Goal: Task Accomplishment & Management: Complete application form

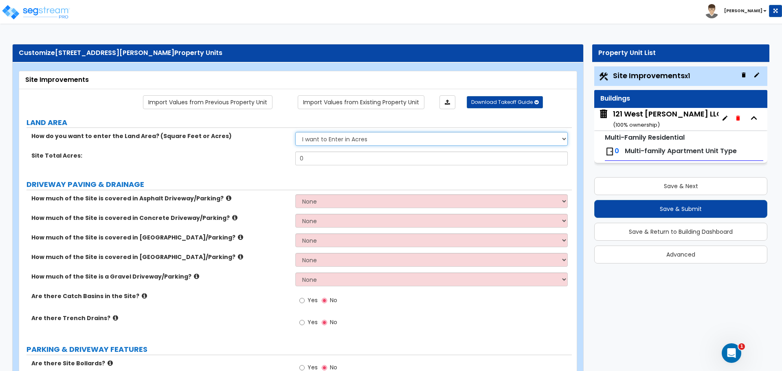
click at [368, 137] on select "I want to Enter in Acres I want to Enter in Square Feet" at bounding box center [431, 139] width 272 height 14
select select "2"
click at [295, 132] on select "I want to Enter in Acres I want to Enter in Square Feet" at bounding box center [431, 139] width 272 height 14
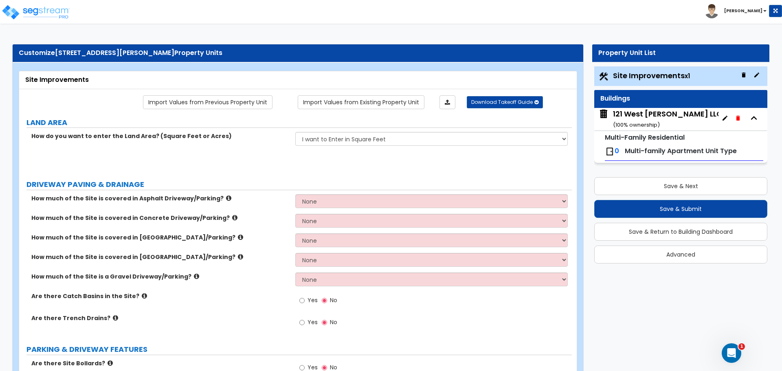
click at [342, 154] on input "0" at bounding box center [431, 158] width 272 height 14
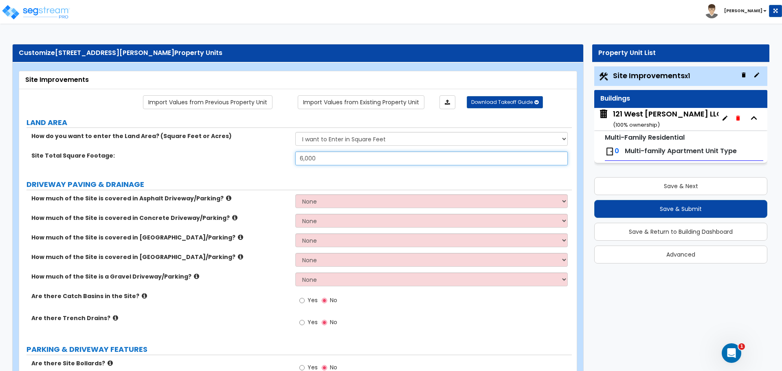
type input "6,000"
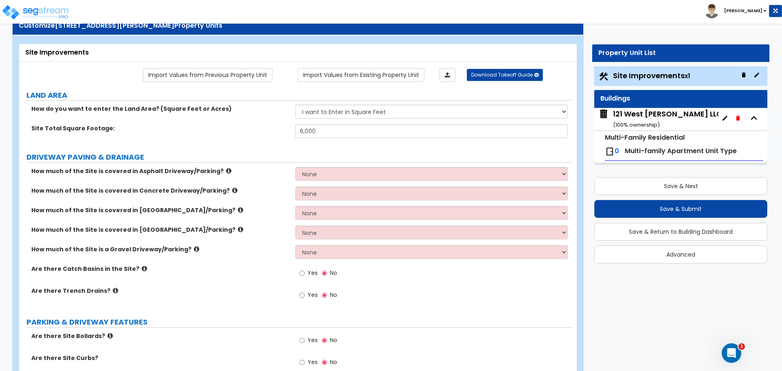
scroll to position [41, 0]
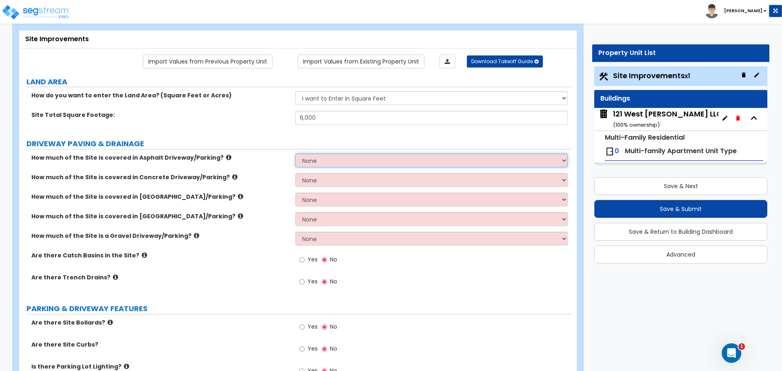
click at [525, 164] on select "None I want to Enter an Approximate Percentage I want to Enter the Square Foota…" at bounding box center [431, 160] width 272 height 14
click at [510, 160] on select "None I want to Enter an Approximate Percentage I want to Enter the Square Foota…" at bounding box center [431, 160] width 272 height 14
click at [333, 183] on select "None I want to Enter an Approximate Percentage I want to Enter the Square Foota…" at bounding box center [431, 180] width 272 height 14
select select "1"
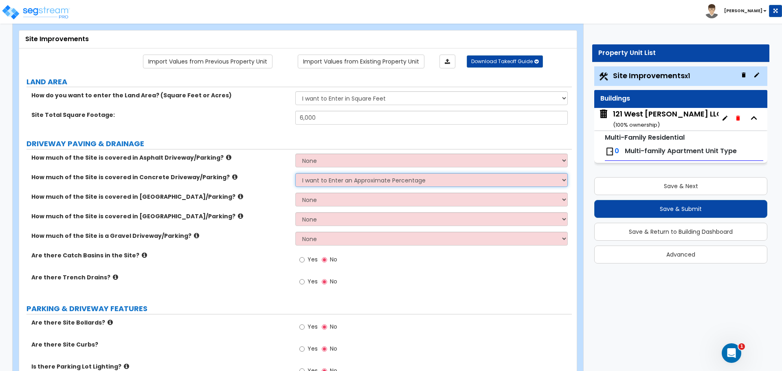
click at [295, 173] on select "None I want to Enter an Approximate Percentage I want to Enter the Square Foota…" at bounding box center [431, 180] width 272 height 14
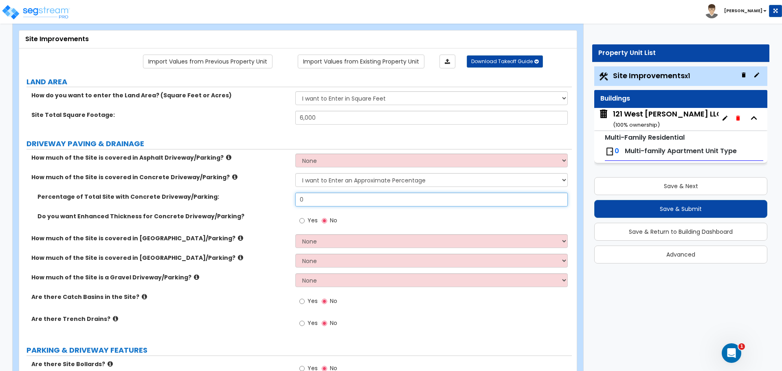
click at [314, 200] on input "0" at bounding box center [431, 200] width 272 height 14
type input "25"
click at [381, 216] on div "Yes No" at bounding box center [433, 223] width 276 height 22
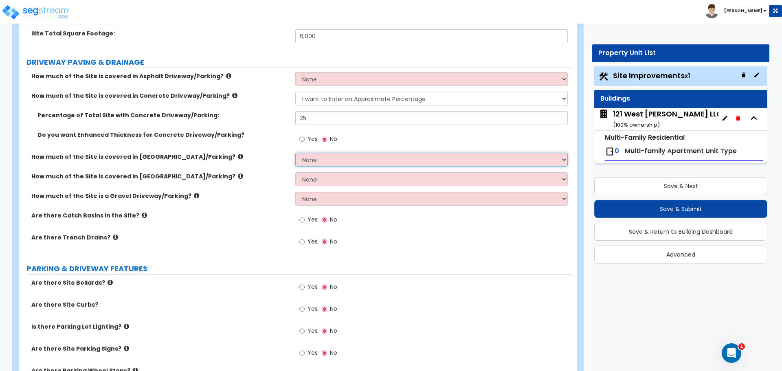
click at [324, 161] on select "None I want to Enter an Approximate Percentage I want to Enter the Square Foota…" at bounding box center [431, 160] width 272 height 14
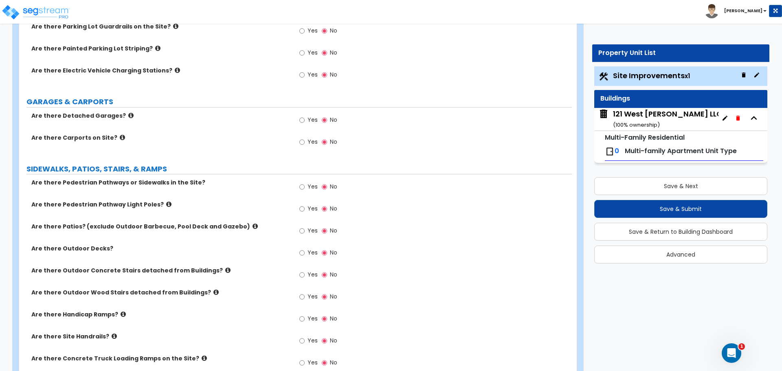
scroll to position [488, 0]
click at [302, 187] on input "Yes" at bounding box center [301, 186] width 5 height 9
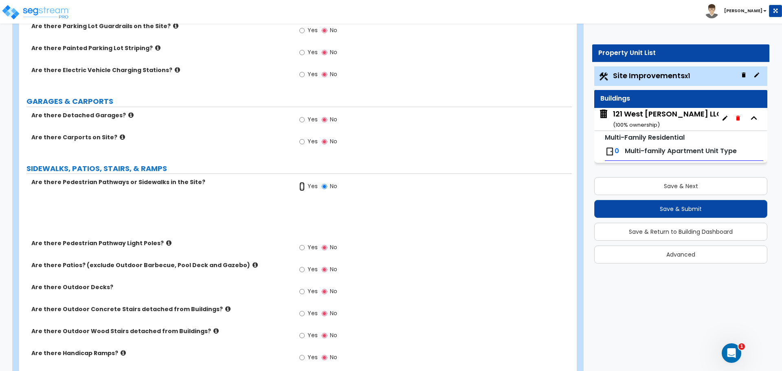
radio input "true"
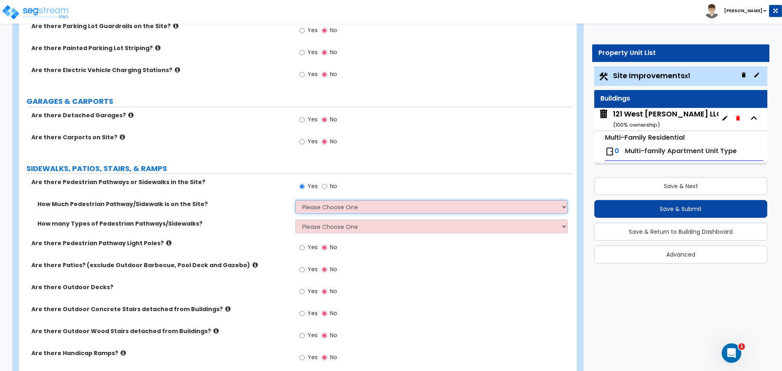
click at [339, 207] on select "Please Choose One I Don't Know, Please Estimate For Me Enter Linear Footage" at bounding box center [431, 207] width 272 height 14
click at [295, 200] on select "Please Choose One I Don't Know, Please Estimate For Me Enter Linear Footage" at bounding box center [431, 207] width 272 height 14
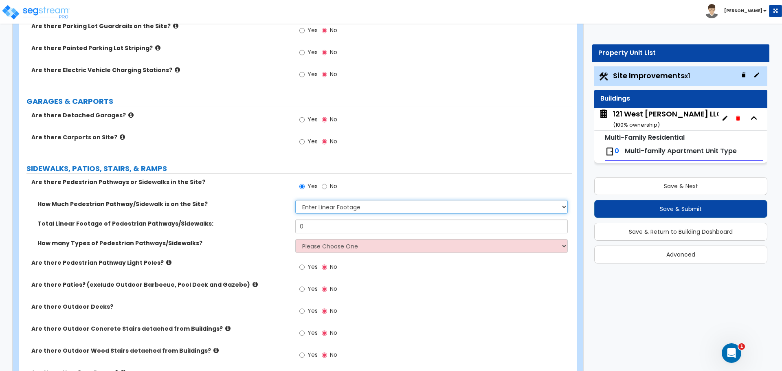
click at [325, 208] on select "Please Choose One I Don't Know, Please Estimate For Me Enter Linear Footage" at bounding box center [431, 207] width 272 height 14
select select "1"
click at [295, 200] on select "Please Choose One I Don't Know, Please Estimate For Me Enter Linear Footage" at bounding box center [431, 207] width 272 height 14
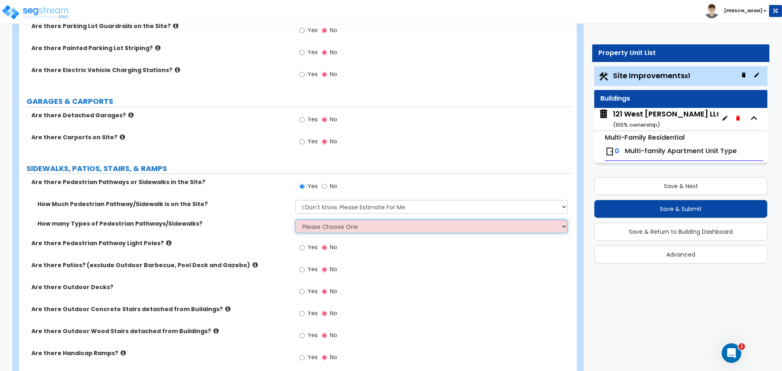
click at [325, 226] on select "Please Choose One 1 2 3" at bounding box center [431, 226] width 272 height 14
select select "1"
click at [295, 219] on select "Please Choose One 1 2 3" at bounding box center [431, 226] width 272 height 14
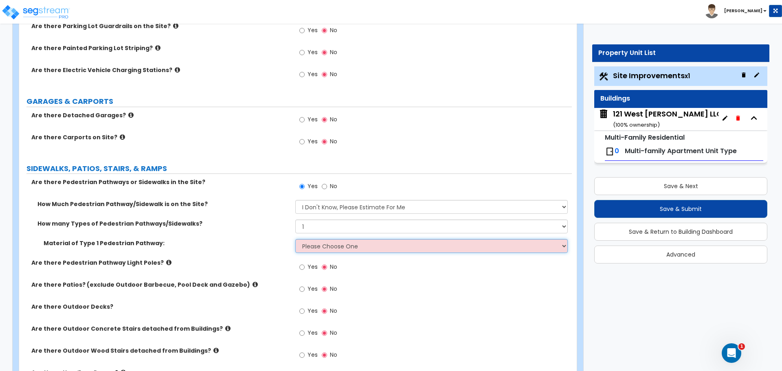
click at [317, 245] on select "Please Choose One Bare Concrete Stamped Concrete Brick Pavers Stone Pavers Wood…" at bounding box center [431, 246] width 272 height 14
select select "2"
click at [295, 239] on select "Please Choose One Bare Concrete Stamped Concrete Brick Pavers Stone Pavers Wood…" at bounding box center [431, 246] width 272 height 14
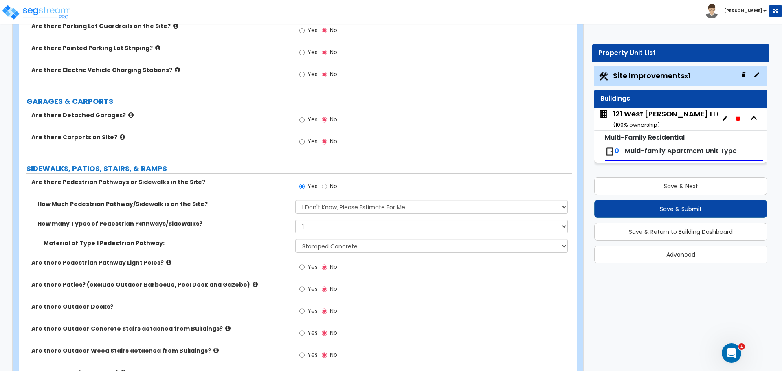
click at [377, 280] on div "Yes No" at bounding box center [433, 291] width 276 height 22
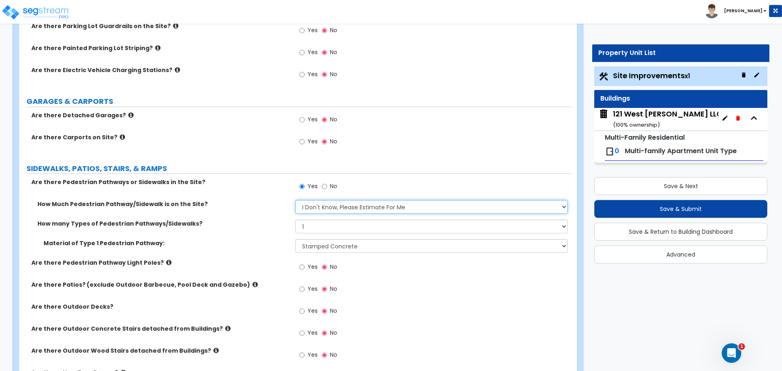
click at [353, 207] on select "Please Choose One I Don't Know, Please Estimate For Me Enter Linear Footage" at bounding box center [431, 207] width 272 height 14
click at [295, 200] on select "Please Choose One I Don't Know, Please Estimate For Me Enter Linear Footage" at bounding box center [431, 207] width 272 height 14
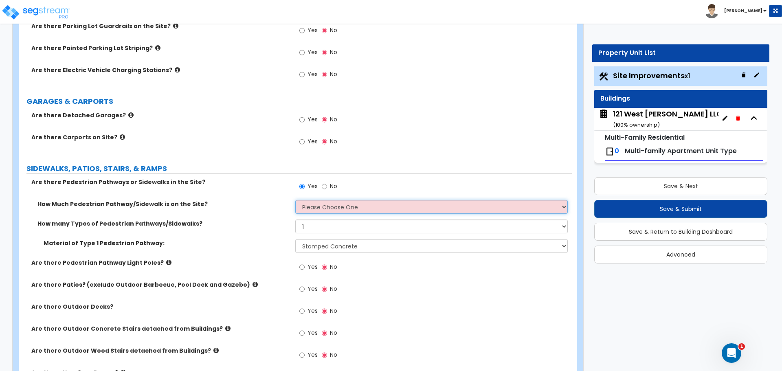
click at [348, 204] on select "Please Choose One I Don't Know, Please Estimate For Me Enter Linear Footage" at bounding box center [431, 207] width 272 height 14
click at [346, 207] on select "Please Choose One I Don't Know, Please Estimate For Me Enter Linear Footage" at bounding box center [431, 207] width 272 height 14
select select "2"
click at [295, 200] on select "Please Choose One I Don't Know, Please Estimate For Me Enter Linear Footage" at bounding box center [431, 207] width 272 height 14
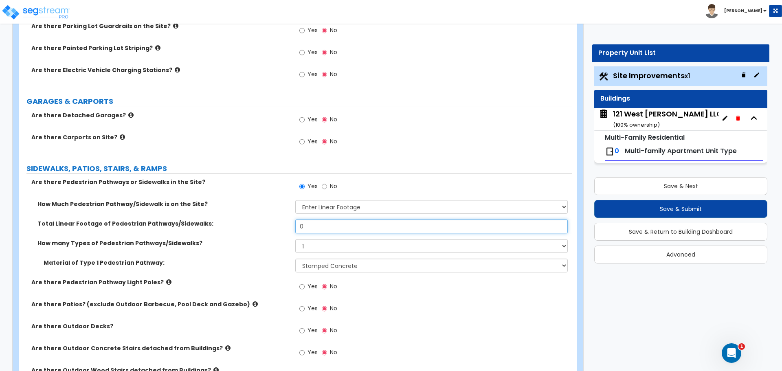
drag, startPoint x: 308, startPoint y: 223, endPoint x: 298, endPoint y: 224, distance: 10.2
click at [298, 224] on input "0" at bounding box center [431, 226] width 272 height 14
type input "7"
click at [370, 300] on div "Yes No" at bounding box center [433, 311] width 276 height 22
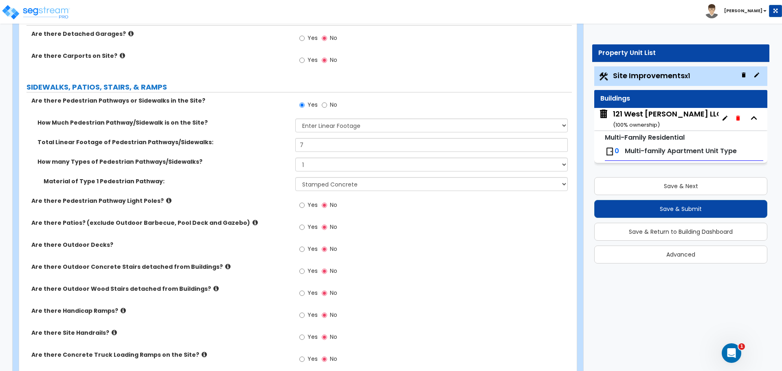
scroll to position [611, 0]
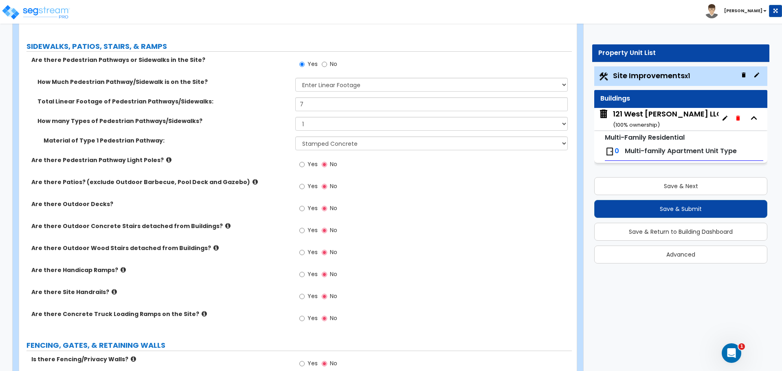
click at [252, 181] on icon at bounding box center [254, 182] width 5 height 6
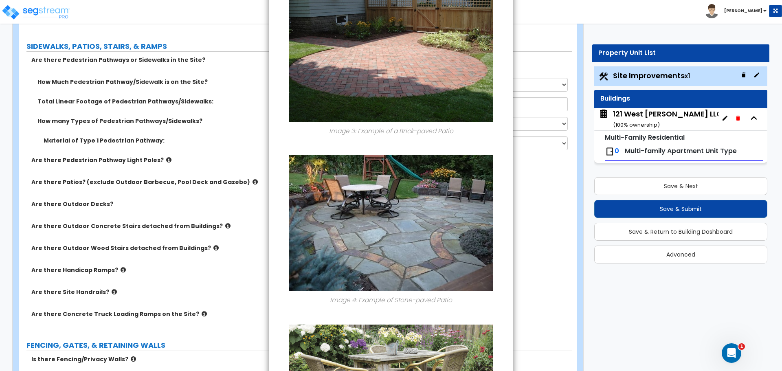
scroll to position [733, 0]
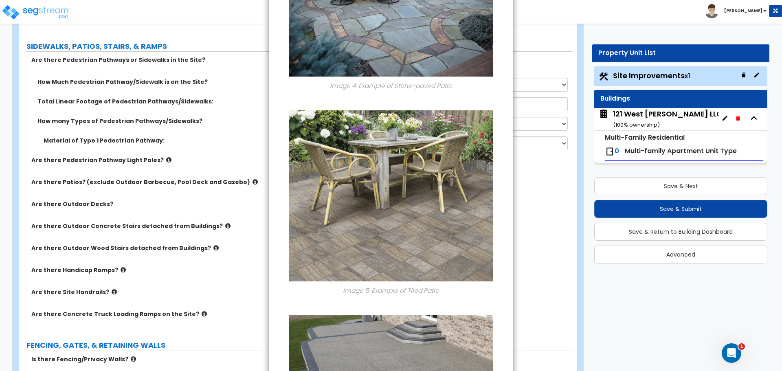
click at [534, 220] on div "× Information of Are there Patios? (exclude Outdoor Barbecue, Pool Deck and Gaz…" at bounding box center [391, 185] width 782 height 371
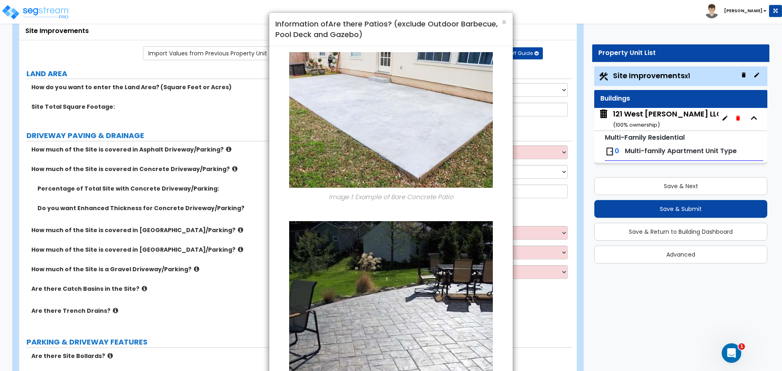
scroll to position [0, 0]
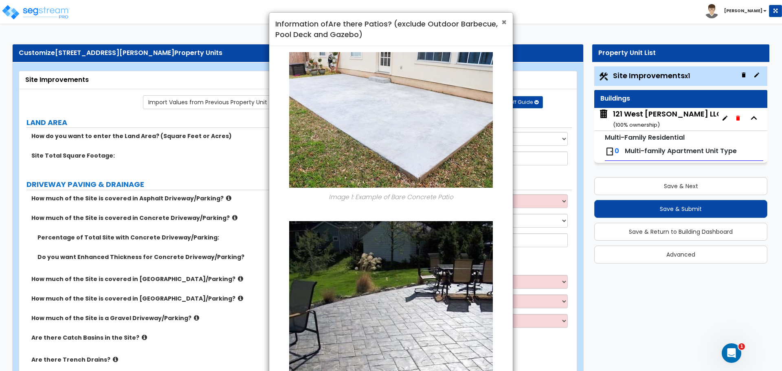
click at [504, 22] on span "×" at bounding box center [503, 22] width 5 height 12
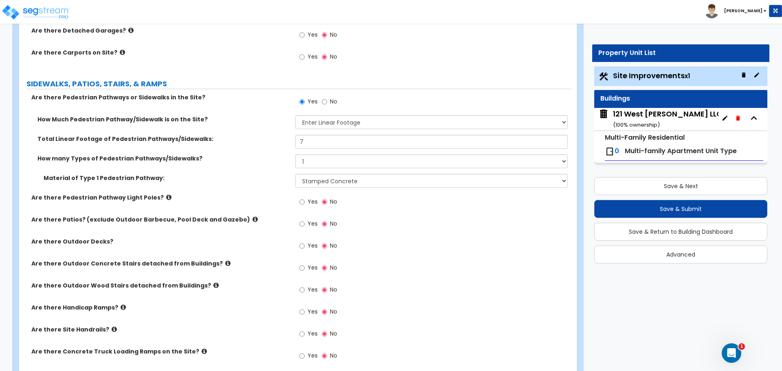
scroll to position [611, 0]
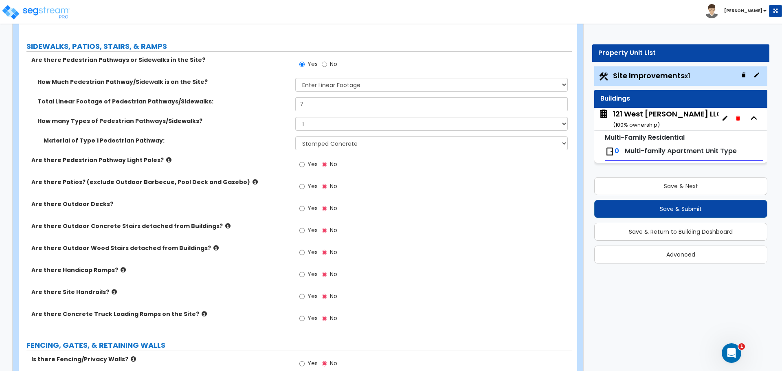
click at [225, 224] on icon at bounding box center [227, 226] width 5 height 6
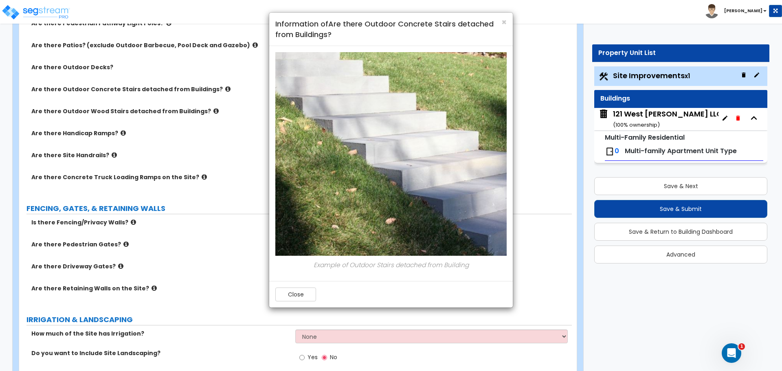
scroll to position [733, 0]
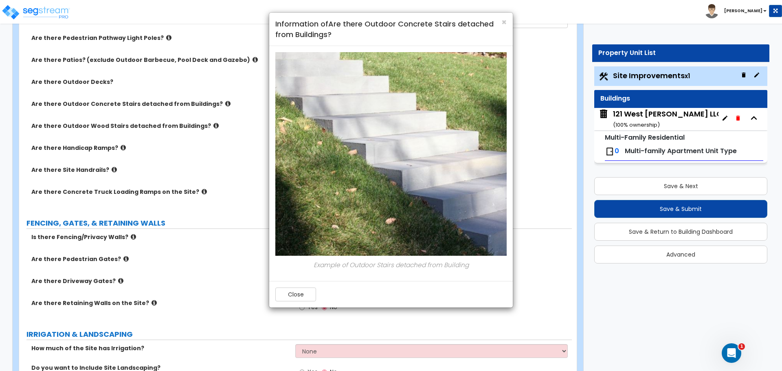
click at [304, 286] on div "Close" at bounding box center [390, 294] width 243 height 26
click at [290, 294] on button "Close" at bounding box center [295, 294] width 41 height 14
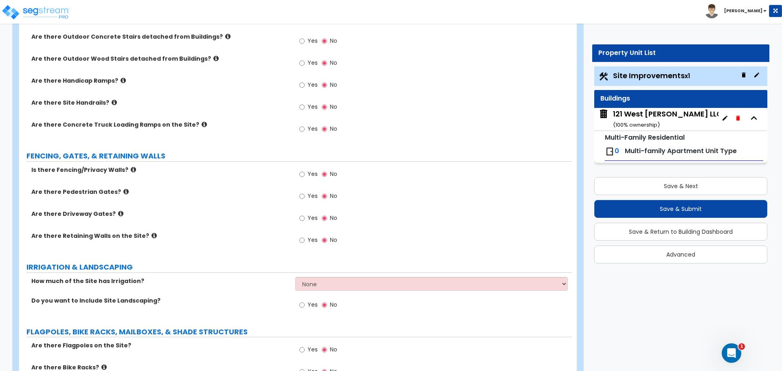
scroll to position [814, 0]
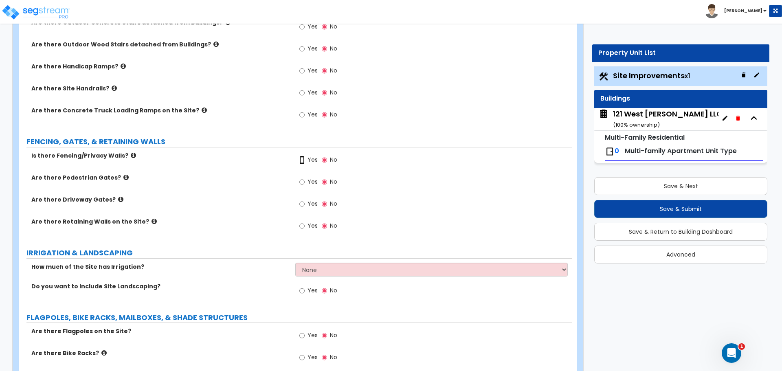
click at [302, 160] on input "Yes" at bounding box center [301, 159] width 5 height 9
radio input "true"
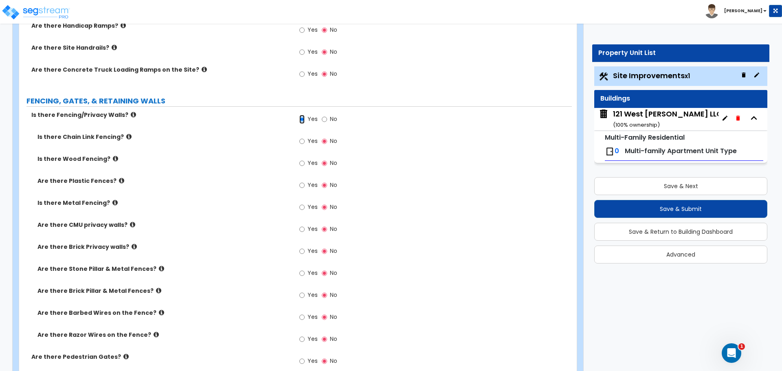
scroll to position [895, 0]
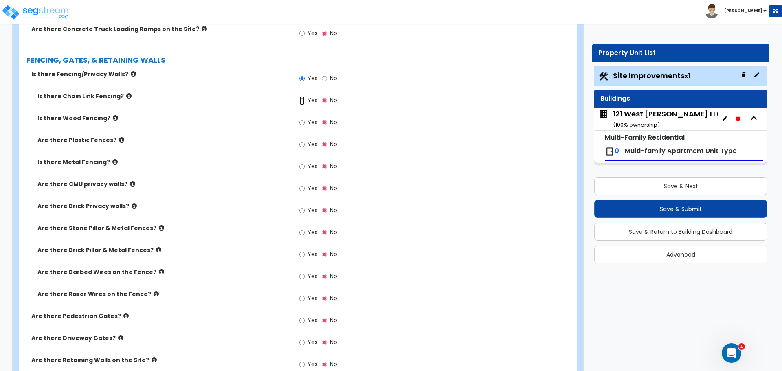
click at [302, 101] on input "Yes" at bounding box center [301, 100] width 5 height 9
radio input "true"
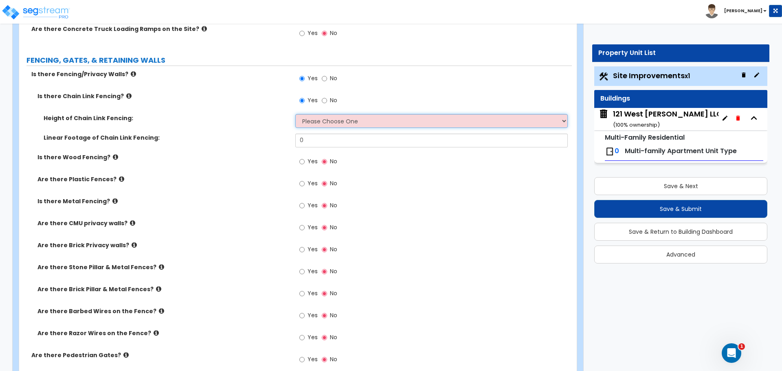
click at [339, 119] on select "Please Choose One 3 feet 4 feet 5 feet 6 feet 10 feet 12 feet" at bounding box center [431, 121] width 272 height 14
click at [333, 120] on select "Please Choose One 3 feet 4 feet 5 feet 6 feet 10 feet 12 feet" at bounding box center [431, 121] width 272 height 14
select select "1"
click at [295, 114] on select "Please Choose One 3 feet 4 feet 5 feet 6 feet 10 feet 12 feet" at bounding box center [431, 121] width 272 height 14
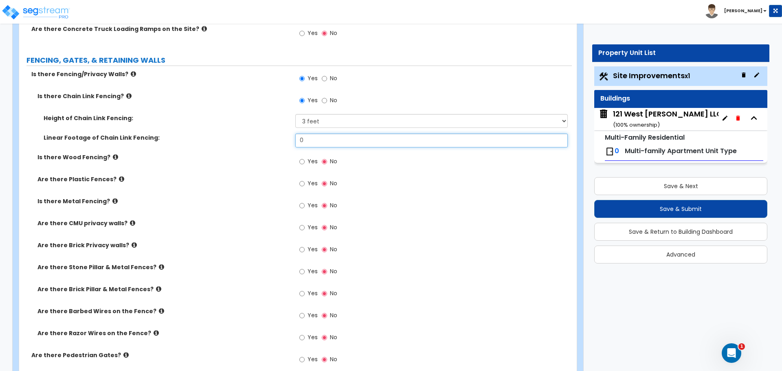
drag, startPoint x: 346, startPoint y: 137, endPoint x: 385, endPoint y: 137, distance: 39.5
click at [346, 137] on input "0" at bounding box center [431, 141] width 272 height 14
type input "55"
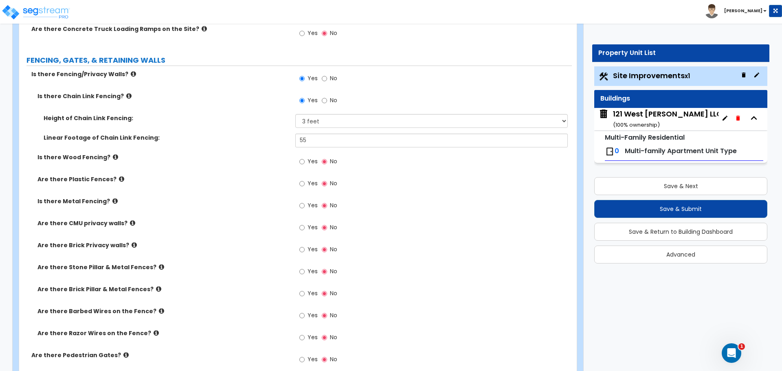
click at [446, 241] on div "Yes No" at bounding box center [433, 252] width 276 height 22
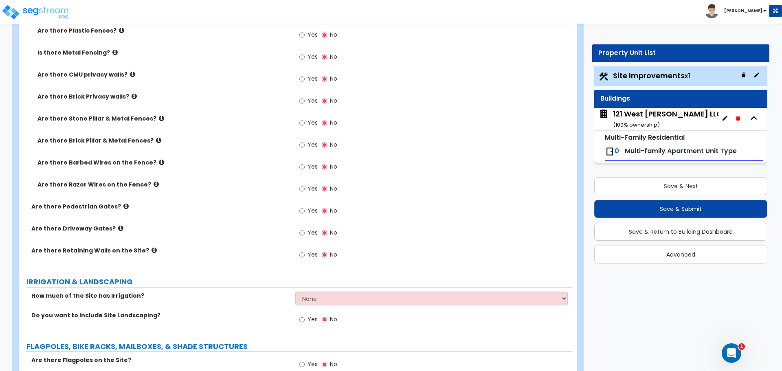
scroll to position [1058, 0]
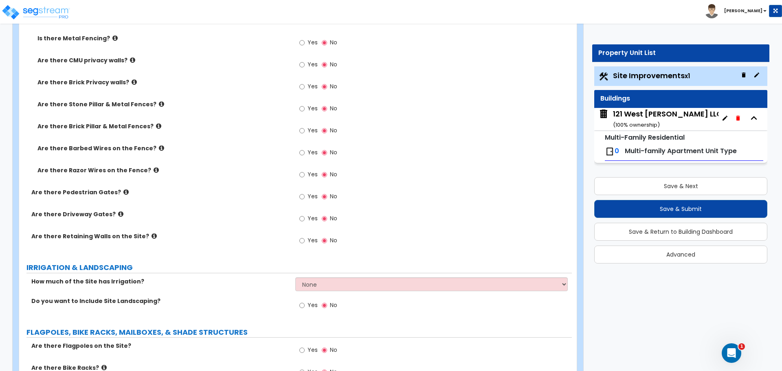
click at [118, 215] on icon at bounding box center [120, 214] width 5 height 6
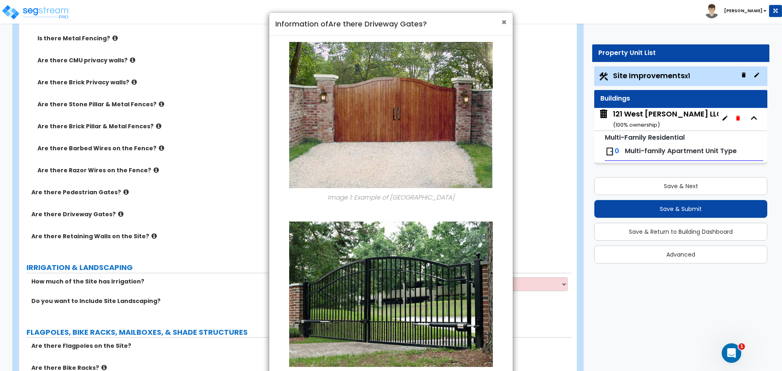
click at [503, 22] on span "×" at bounding box center [503, 22] width 5 height 12
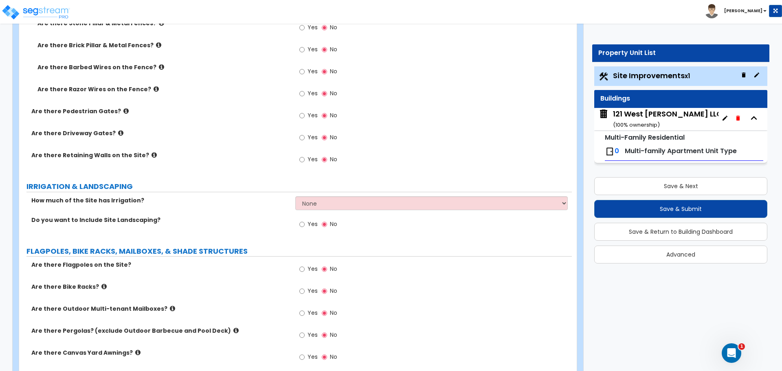
scroll to position [1140, 0]
drag, startPoint x: 295, startPoint y: 204, endPoint x: 309, endPoint y: 204, distance: 14.2
click at [295, 204] on div "How much of the Site has Irrigation? None I want to Enter an Approximate Percen…" at bounding box center [295, 206] width 552 height 20
click at [309, 204] on select "None I want to Enter an Approximate Percentage I want to Enter the Square Foota…" at bounding box center [431, 203] width 272 height 14
select select "1"
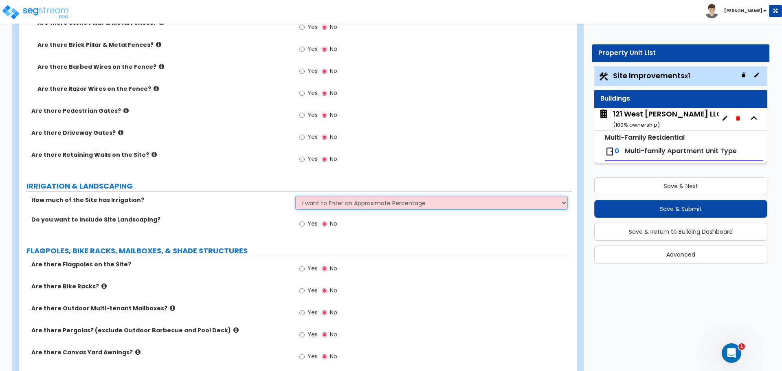
click at [295, 196] on select "None I want to Enter an Approximate Percentage I want to Enter the Square Foota…" at bounding box center [431, 203] width 272 height 14
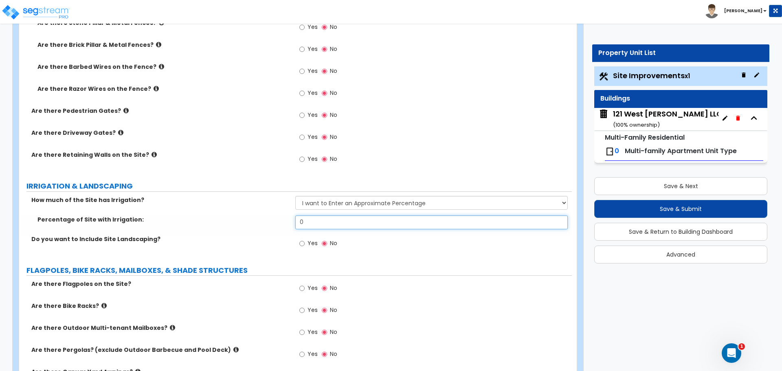
click at [307, 226] on input "0" at bounding box center [431, 222] width 272 height 14
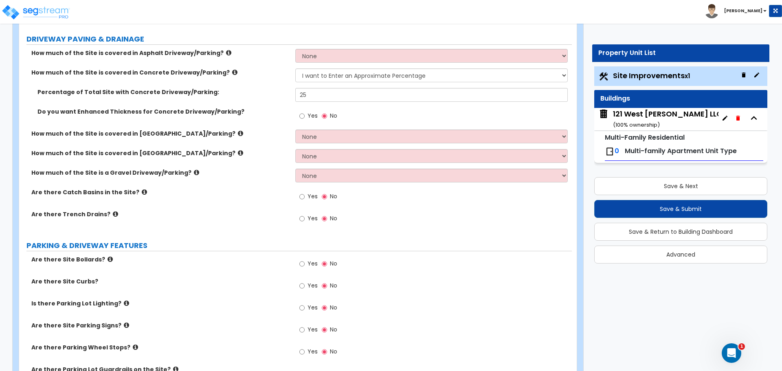
scroll to position [122, 0]
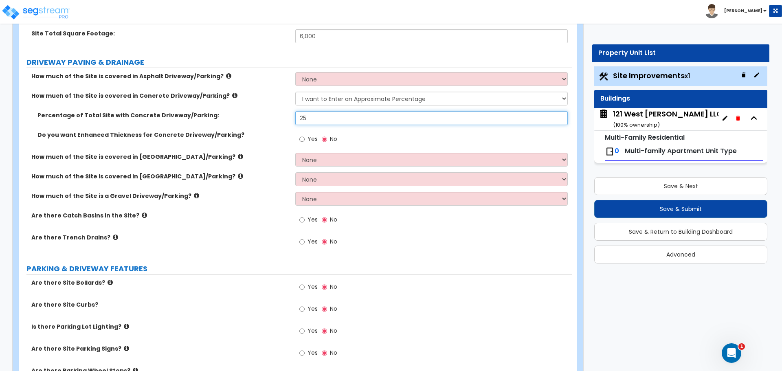
click at [322, 117] on input "25" at bounding box center [431, 118] width 272 height 14
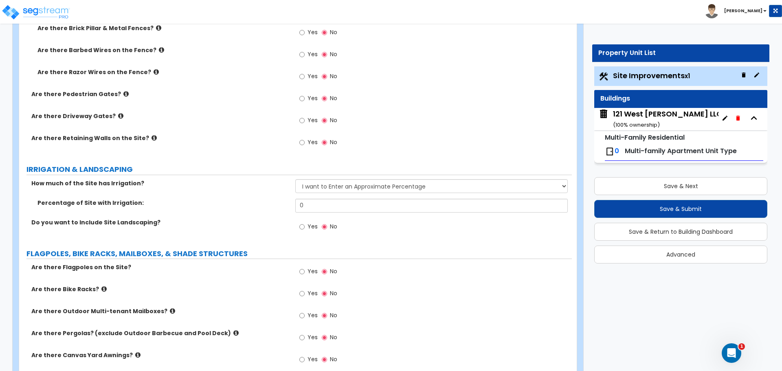
scroll to position [1180, 0]
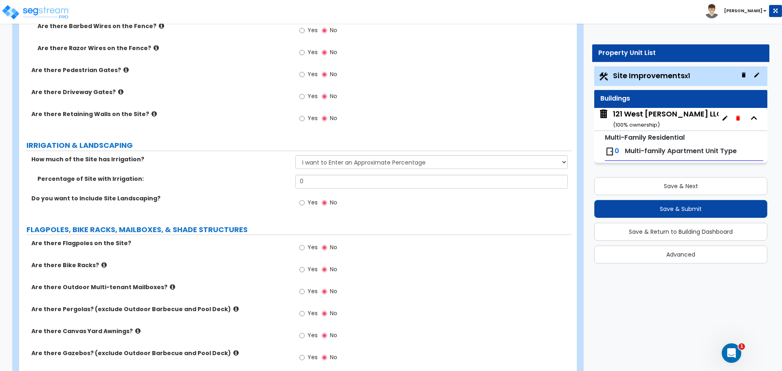
type input "20"
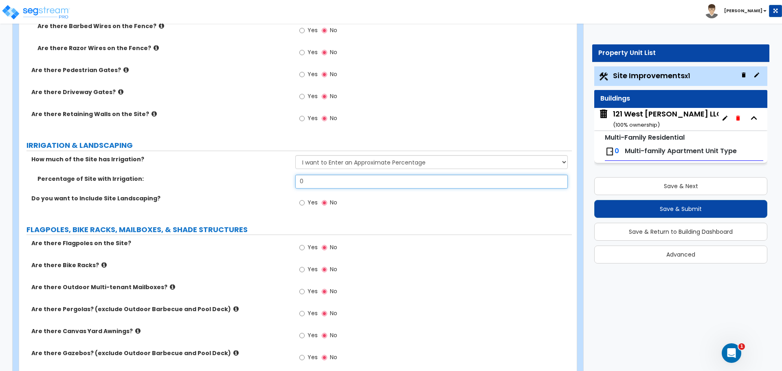
click at [309, 183] on input "0" at bounding box center [431, 182] width 272 height 14
type input "35"
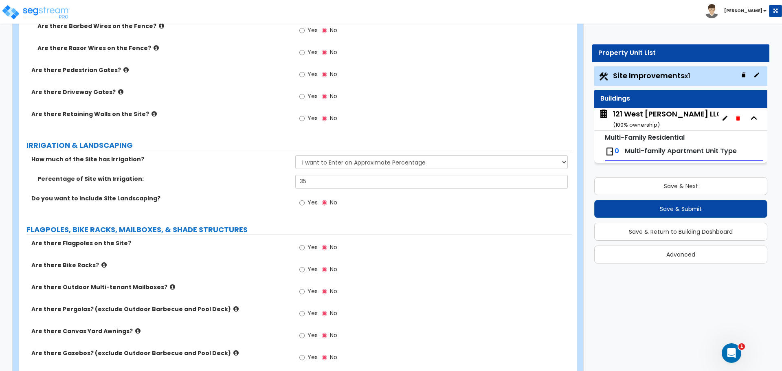
click at [420, 210] on div "Yes No" at bounding box center [433, 205] width 276 height 22
click at [303, 203] on input "Yes" at bounding box center [301, 202] width 5 height 9
radio input "true"
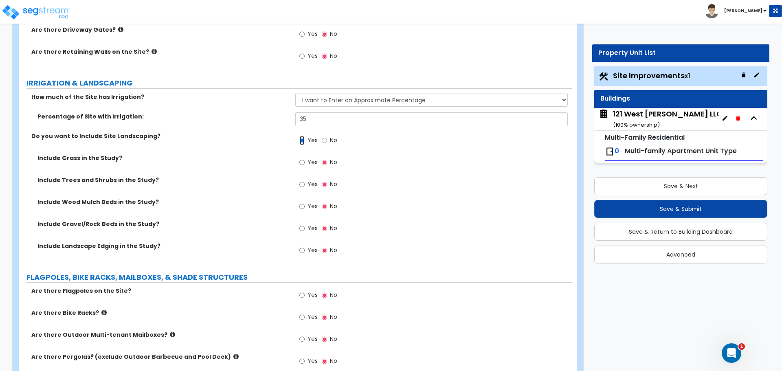
scroll to position [1262, 0]
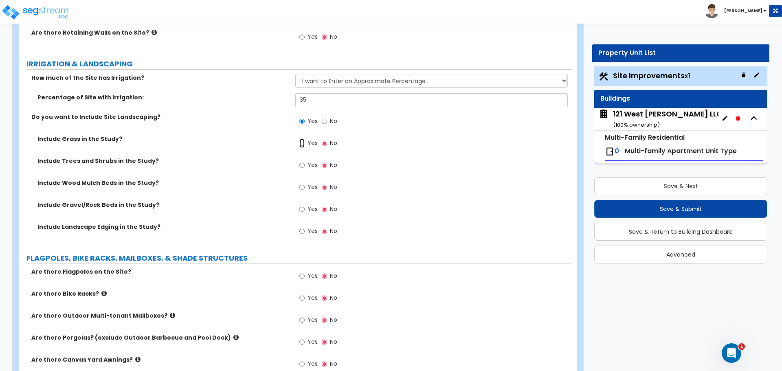
click at [303, 144] on input "Yes" at bounding box center [301, 143] width 5 height 9
radio input "true"
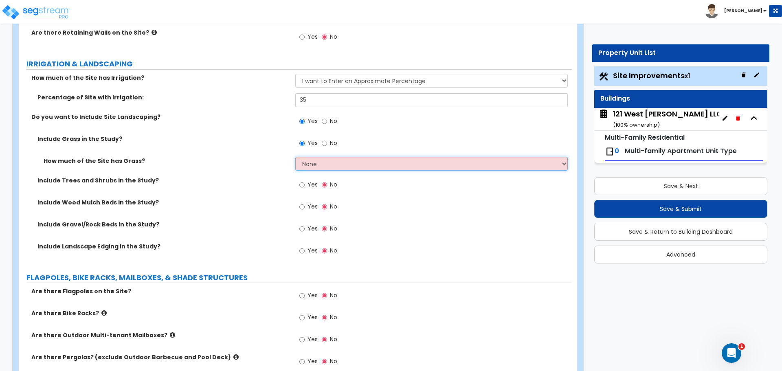
click at [322, 161] on select "None I want to Enter an Approximate Percentage I want to Enter the Square Foota…" at bounding box center [431, 164] width 272 height 14
select select "1"
click at [295, 157] on select "None I want to Enter an Approximate Percentage I want to Enter the Square Foota…" at bounding box center [431, 164] width 272 height 14
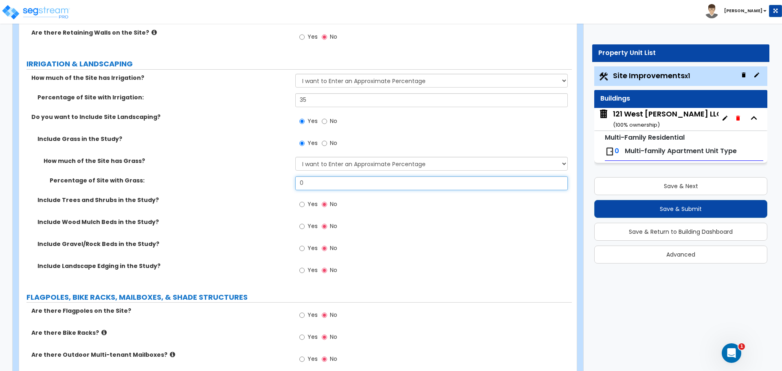
click at [315, 179] on input "0" at bounding box center [431, 183] width 272 height 14
type input "35"
click at [355, 216] on div "Yes No" at bounding box center [433, 207] width 276 height 22
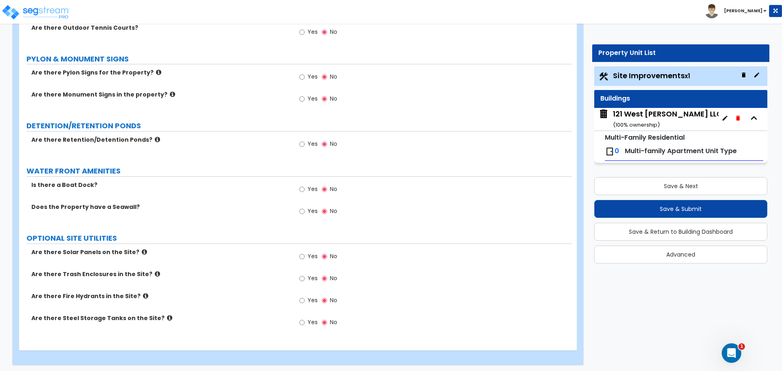
scroll to position [1901, 0]
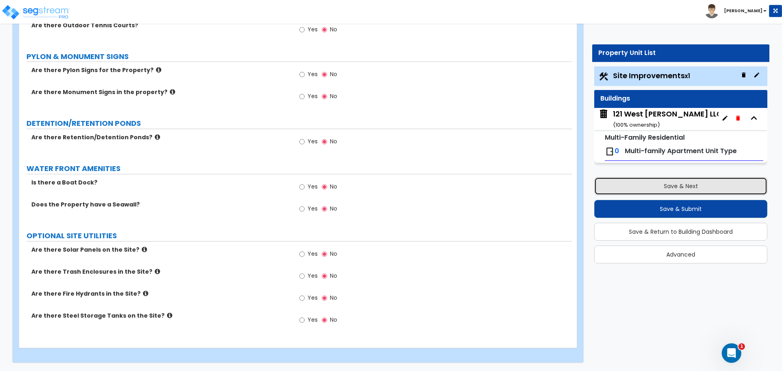
click at [646, 192] on button "Save & Next" at bounding box center [680, 186] width 173 height 18
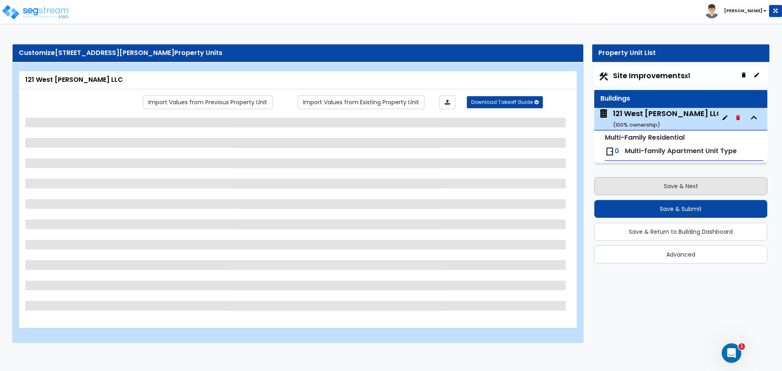
scroll to position [0, 0]
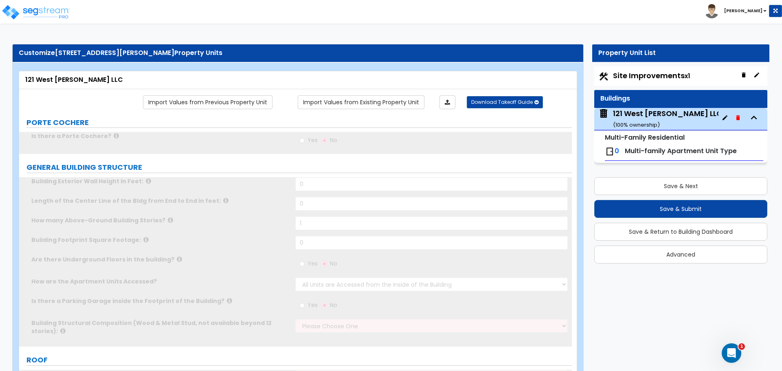
type input "1"
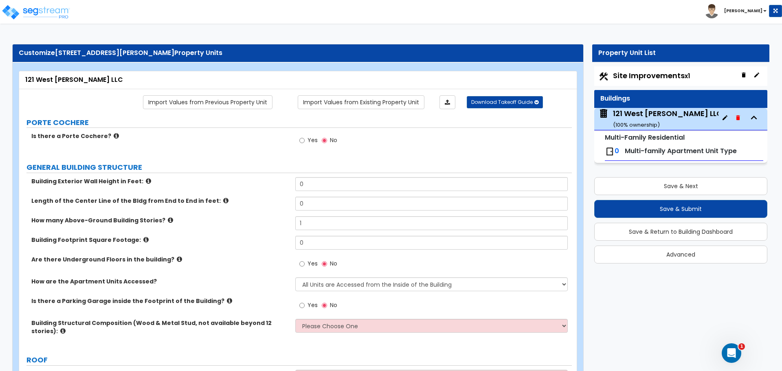
click at [144, 181] on label "Building Exterior Wall Height in Feet:" at bounding box center [160, 181] width 258 height 8
click at [146, 181] on icon at bounding box center [148, 181] width 5 height 6
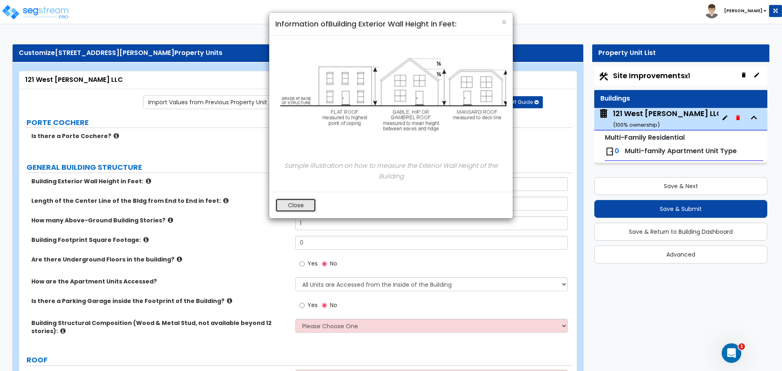
click at [293, 206] on button "Close" at bounding box center [295, 205] width 41 height 14
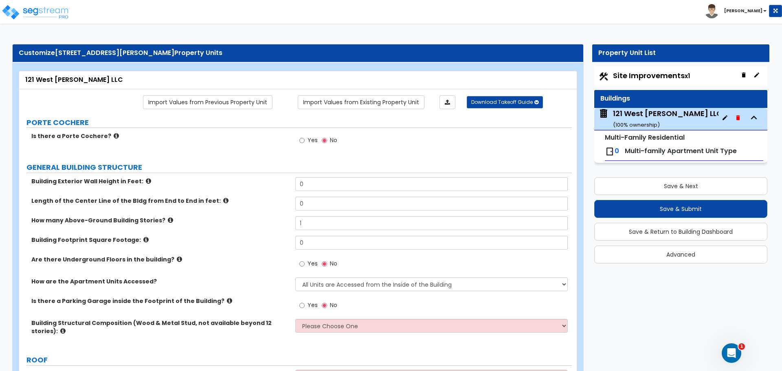
click at [146, 180] on icon at bounding box center [148, 181] width 5 height 6
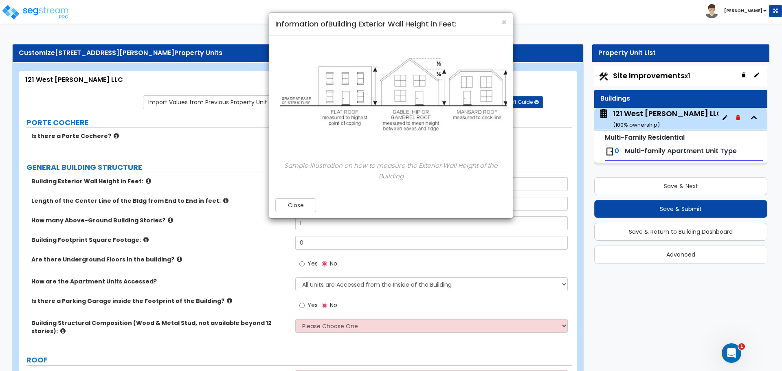
click at [141, 180] on div "× Information of Building Exterior Wall Height in Feet: Sample illustration on …" at bounding box center [391, 185] width 782 height 371
click at [298, 204] on button "Close" at bounding box center [295, 205] width 41 height 14
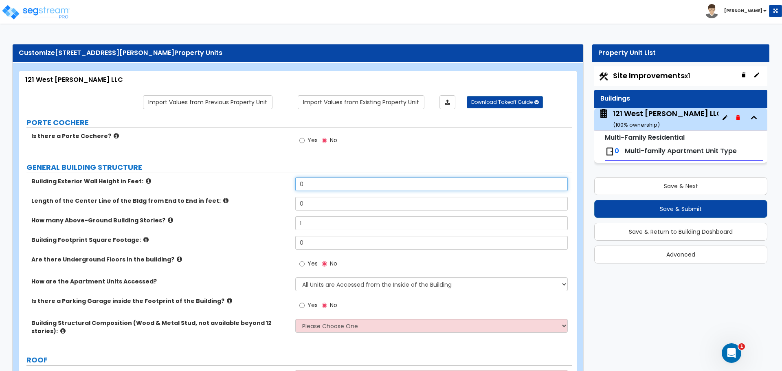
click at [331, 180] on input "0" at bounding box center [431, 184] width 272 height 14
type input "25"
click at [223, 200] on icon at bounding box center [225, 200] width 5 height 6
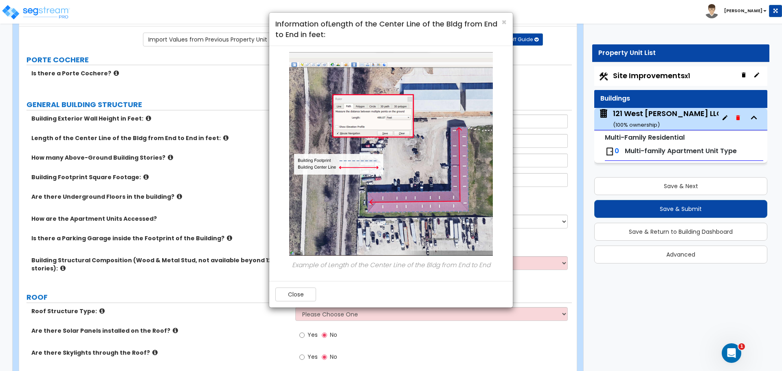
scroll to position [41, 0]
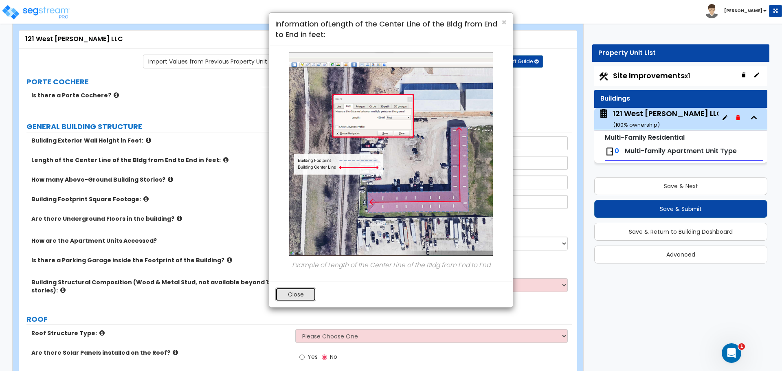
click at [292, 290] on button "Close" at bounding box center [295, 294] width 41 height 14
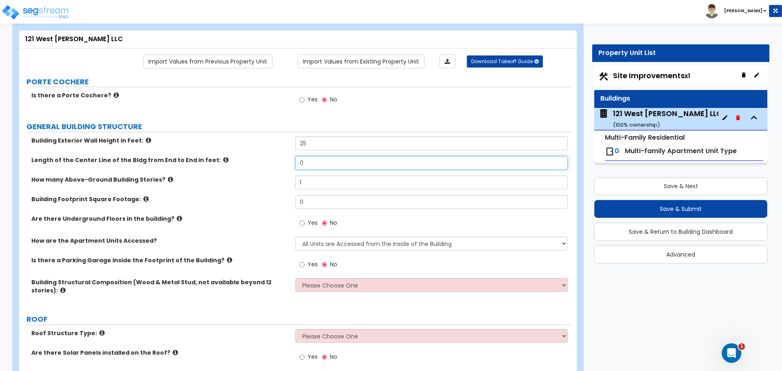
click at [304, 164] on input "0" at bounding box center [431, 163] width 272 height 14
type input "46"
click at [224, 186] on div "How many Above-Ground Building Stories? 1" at bounding box center [295, 185] width 552 height 20
click at [168, 178] on icon at bounding box center [170, 179] width 5 height 6
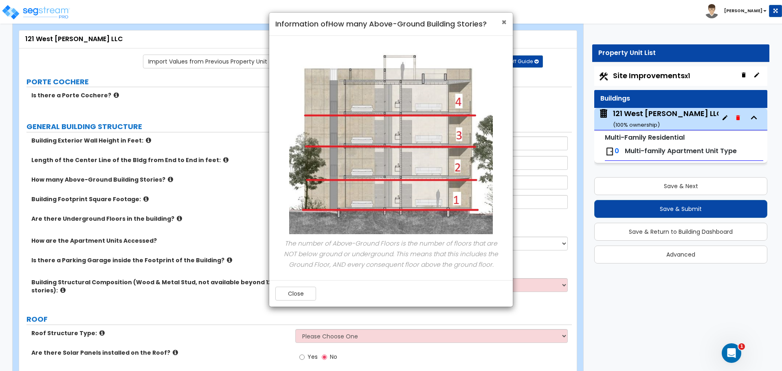
click at [502, 24] on span "×" at bounding box center [503, 22] width 5 height 12
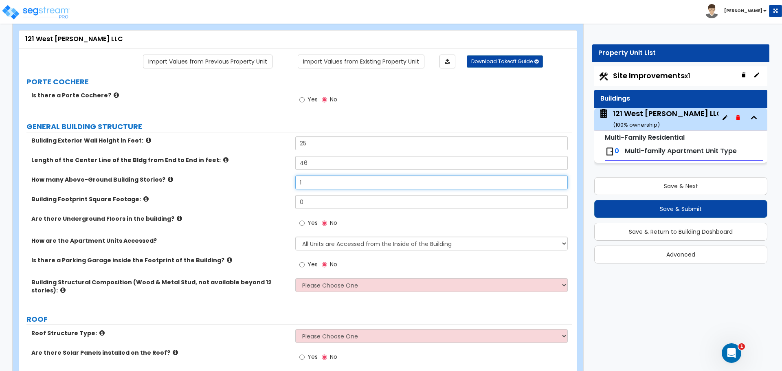
click at [306, 178] on input "1" at bounding box center [431, 182] width 272 height 14
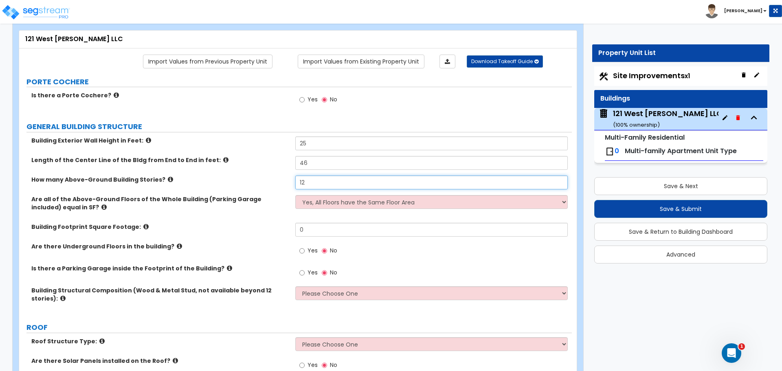
type input "1"
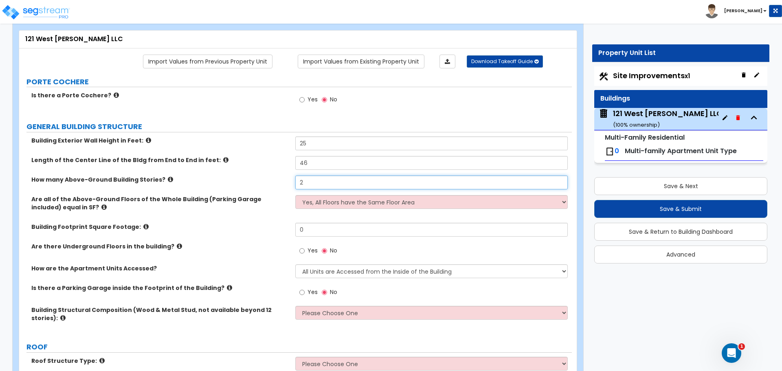
type input "2"
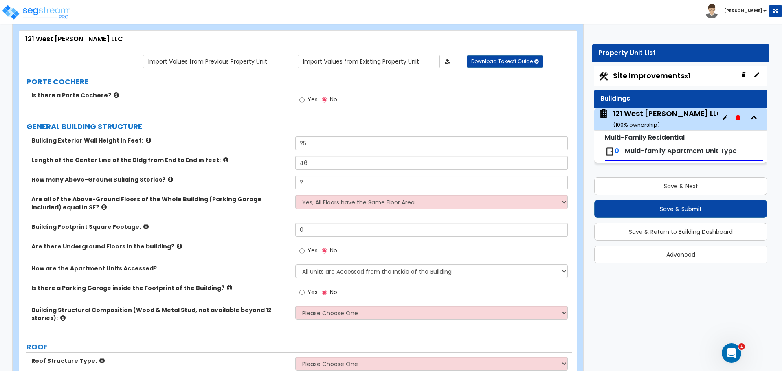
click at [101, 208] on icon at bounding box center [103, 207] width 5 height 6
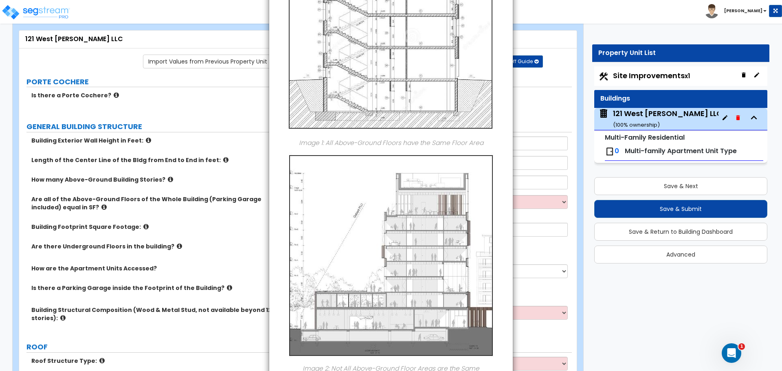
scroll to position [163, 0]
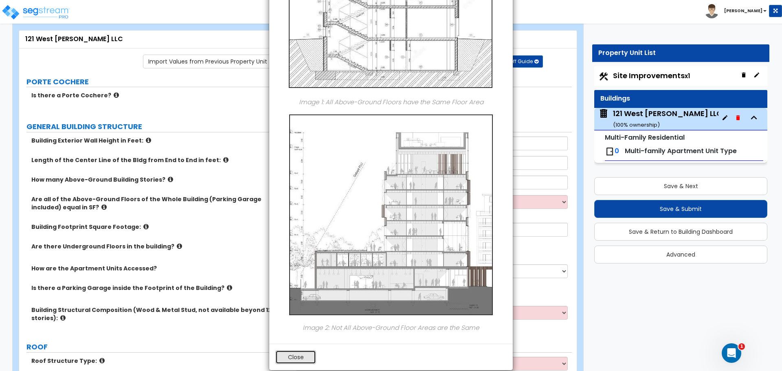
click at [308, 359] on button "Close" at bounding box center [295, 357] width 41 height 14
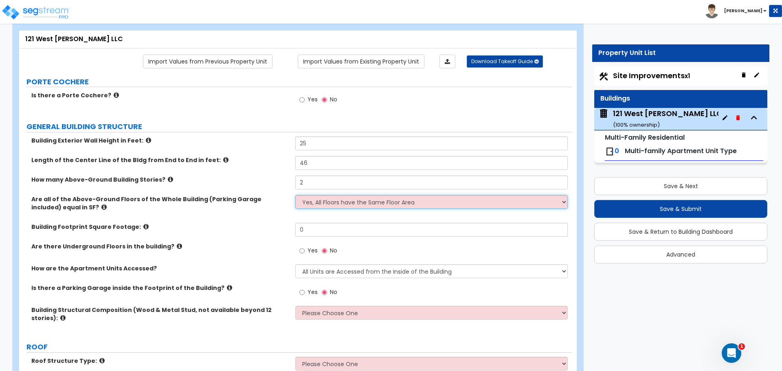
click at [323, 200] on select "Yes, All Floors have the Same Floor Area No, Not All Floor Areas are the Same" at bounding box center [431, 202] width 272 height 14
select select "1"
click at [295, 195] on select "Yes, All Floors have the Same Floor Area No, Not All Floor Areas are the Same" at bounding box center [431, 202] width 272 height 14
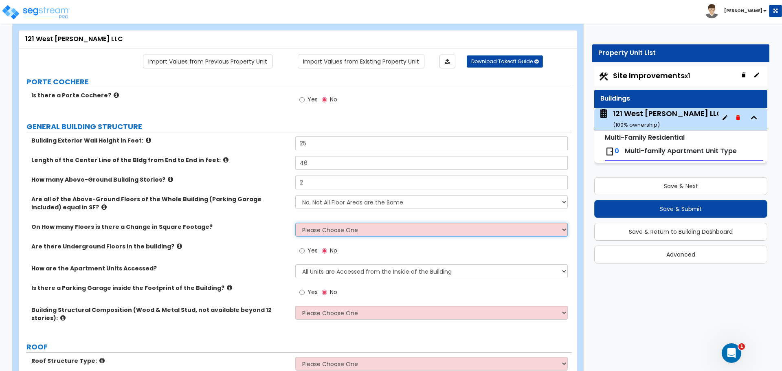
click at [338, 230] on select "Please Choose One 1 2 3 4 5" at bounding box center [431, 230] width 272 height 14
select select "1"
click at [295, 223] on select "Please Choose One 1 2 3 4 5" at bounding box center [431, 230] width 272 height 14
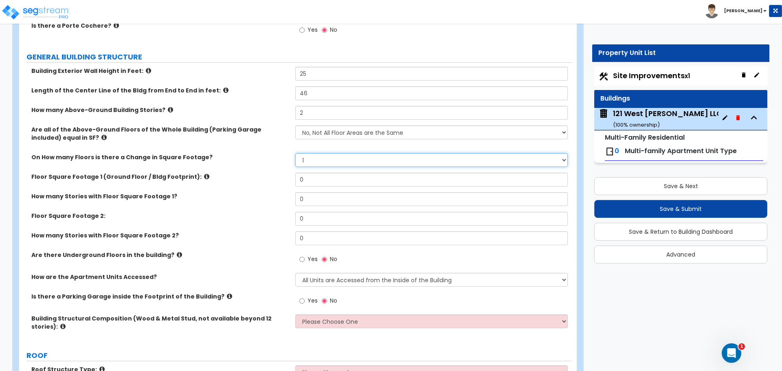
scroll to position [122, 0]
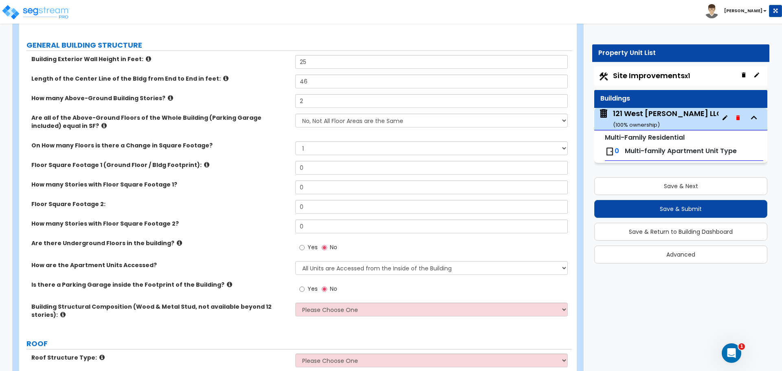
click at [204, 166] on icon at bounding box center [206, 165] width 5 height 6
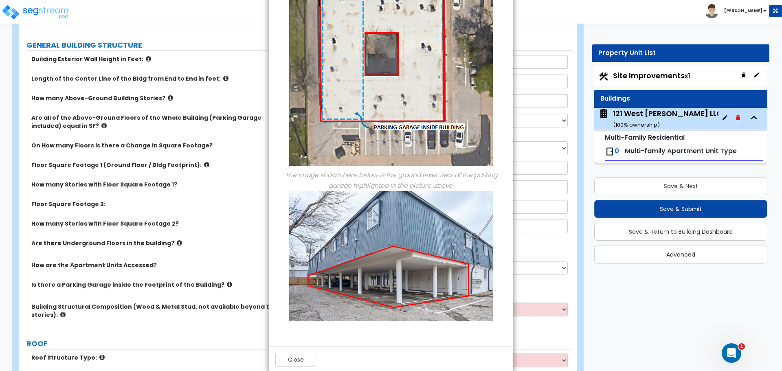
scroll to position [401, 0]
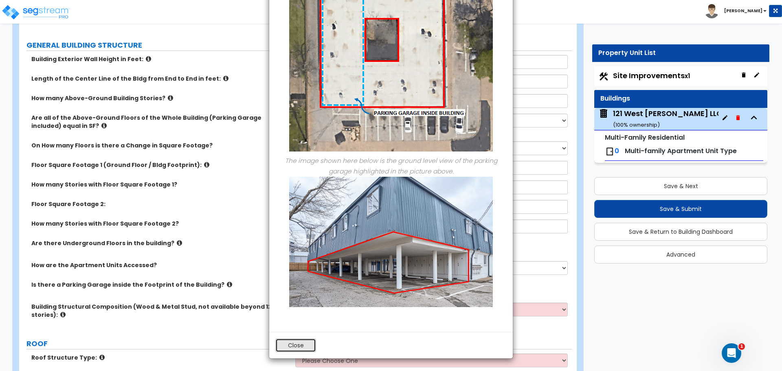
click at [292, 345] on button "Close" at bounding box center [295, 345] width 41 height 14
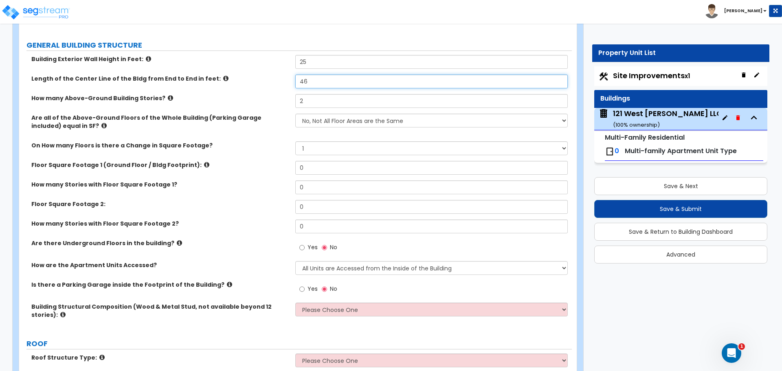
click at [313, 82] on input "46" at bounding box center [431, 81] width 272 height 14
type input "4"
type input "56"
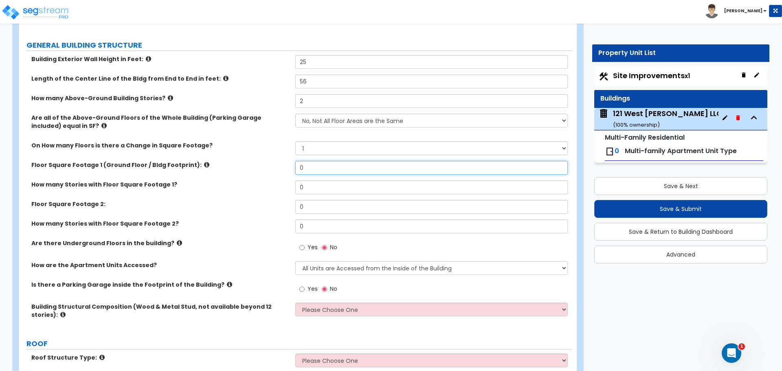
click at [309, 165] on input "0" at bounding box center [431, 168] width 272 height 14
type input "1,500"
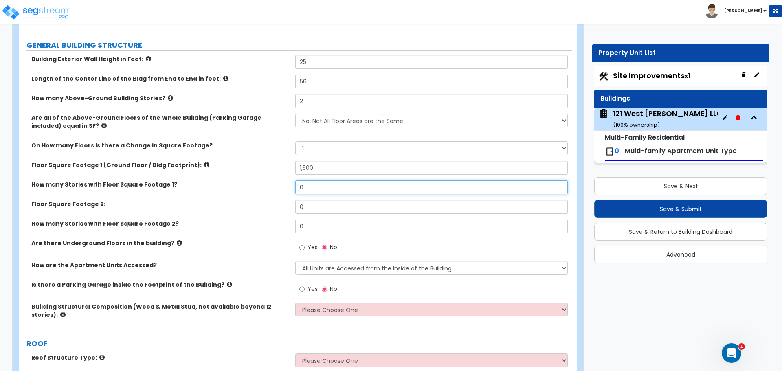
click at [310, 185] on input "0" at bounding box center [431, 187] width 272 height 14
type input "1"
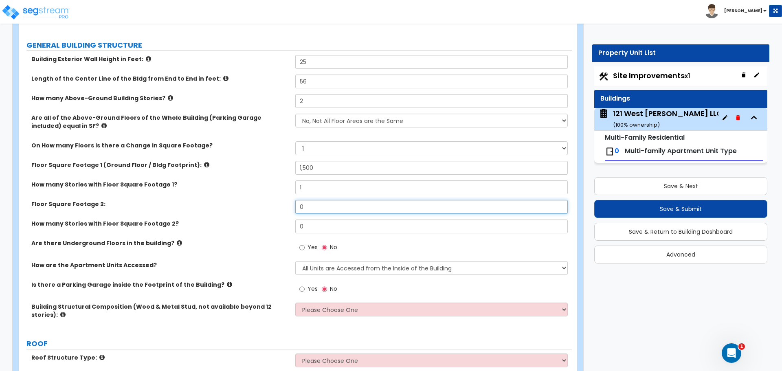
drag, startPoint x: 319, startPoint y: 207, endPoint x: 390, endPoint y: 209, distance: 70.4
click at [319, 207] on input "0" at bounding box center [431, 207] width 272 height 14
type input "1,350"
click at [311, 221] on input "0" at bounding box center [431, 226] width 272 height 14
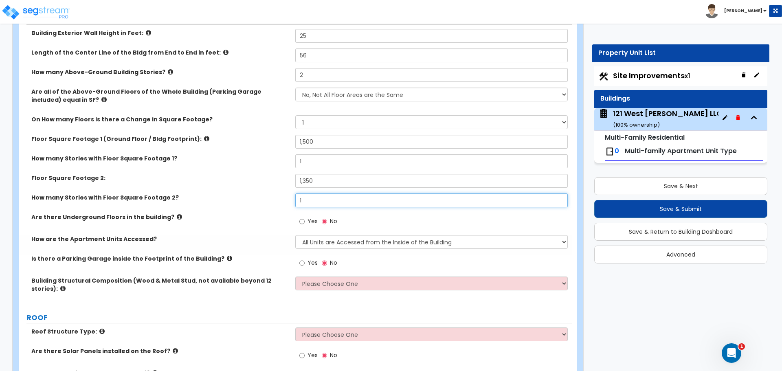
scroll to position [163, 0]
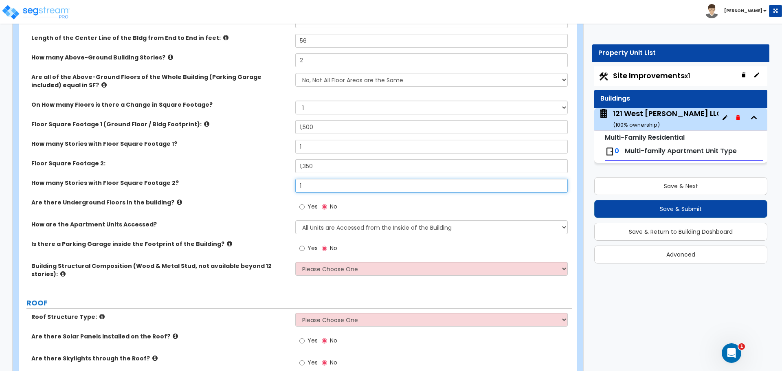
type input "1"
click at [388, 225] on select "All Units are Accessed from the Inside of the Building All Units are Accessed f…" at bounding box center [431, 227] width 272 height 14
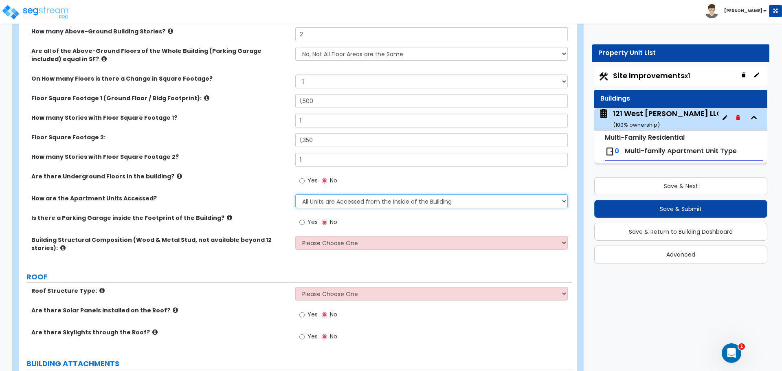
scroll to position [204, 0]
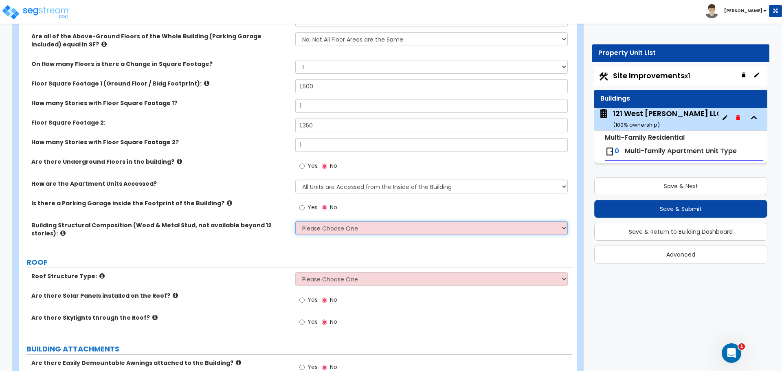
click at [375, 224] on select "Please Choose One Reinforced Concrete Structural Steel Brick Masonry CMU Masonr…" at bounding box center [431, 228] width 272 height 14
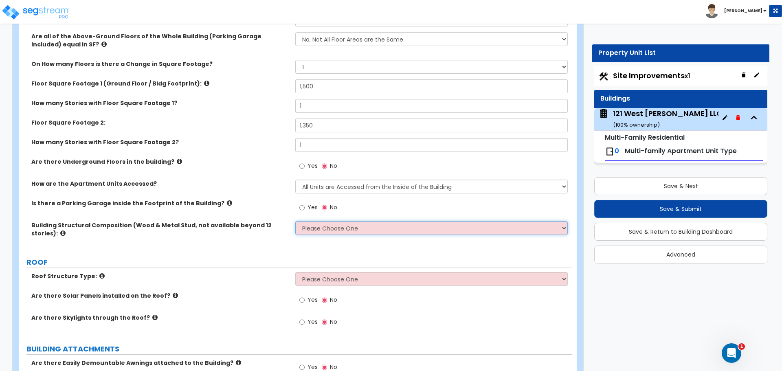
click at [560, 227] on select "Please Choose One Reinforced Concrete Structural Steel Brick Masonry CMU Masonr…" at bounding box center [431, 228] width 272 height 14
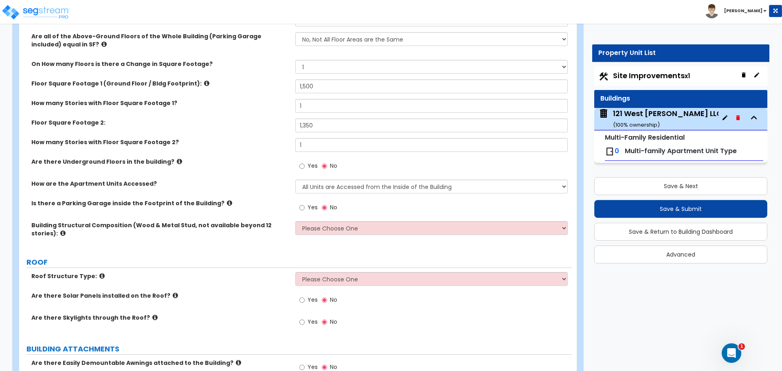
click at [263, 246] on div "Building Structural Composition (Wood & Metal Stud, not available beyond 12 sto…" at bounding box center [295, 235] width 552 height 28
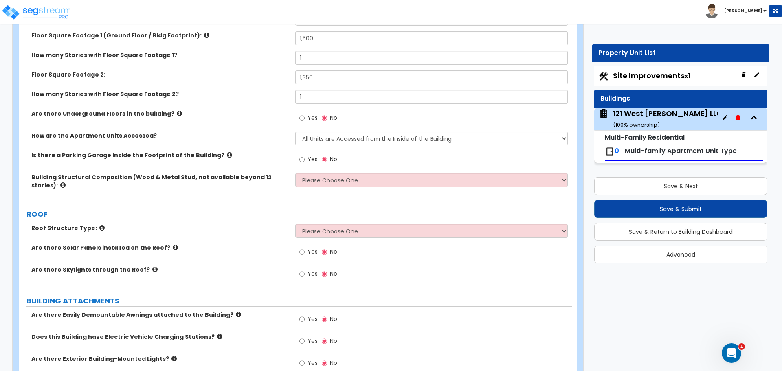
scroll to position [285, 0]
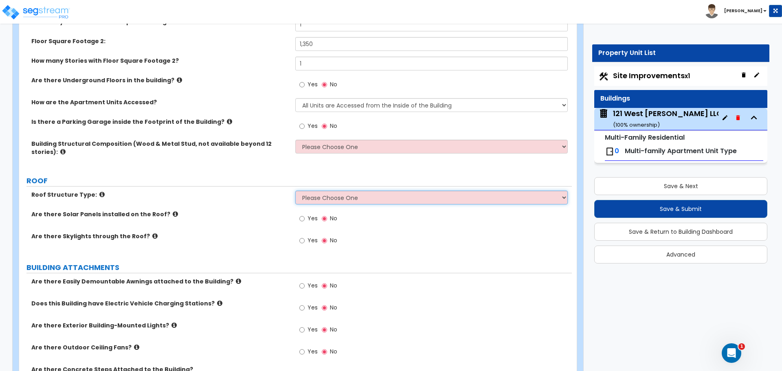
click at [374, 195] on select "Please Choose One Gable Roof Flat Roof Hybrid Gable & Flat Roof" at bounding box center [431, 197] width 272 height 14
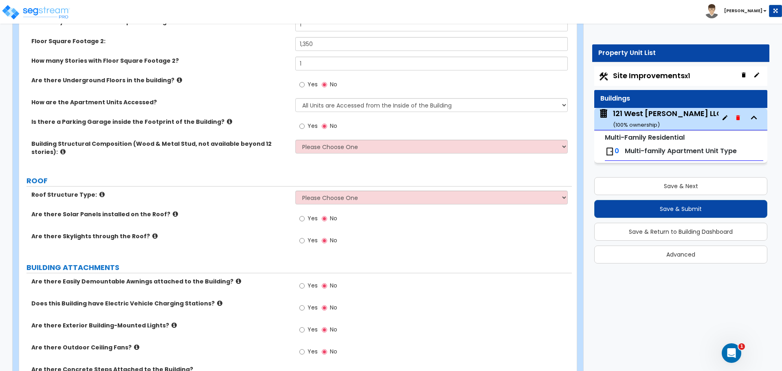
drag, startPoint x: 197, startPoint y: 209, endPoint x: 174, endPoint y: 208, distance: 23.6
click at [197, 209] on div "Roof Structure Type: Please Choose One Gable Roof Flat Roof Hybrid Gable & Flat…" at bounding box center [295, 200] width 552 height 20
click at [99, 192] on icon at bounding box center [101, 194] width 5 height 6
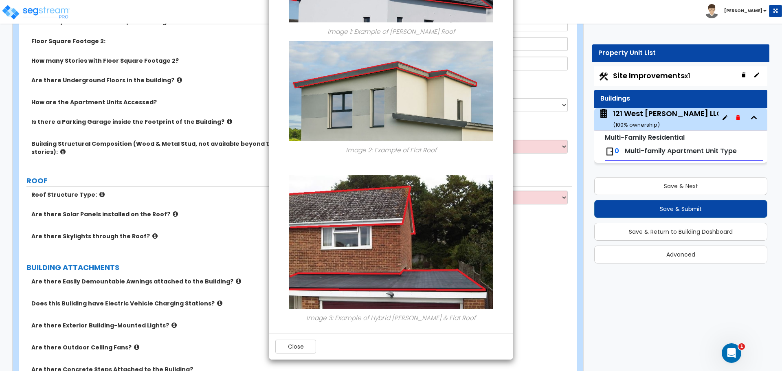
scroll to position [127, 0]
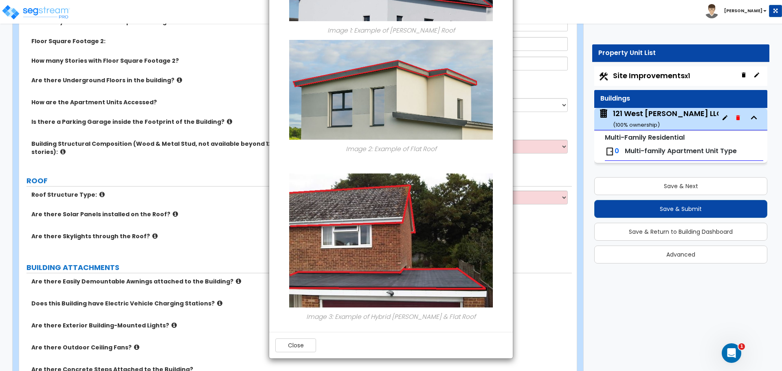
click at [537, 280] on div "× Information of Roof Structure Type: Image 1: Example of Gable Roof Image 2: E…" at bounding box center [391, 185] width 782 height 371
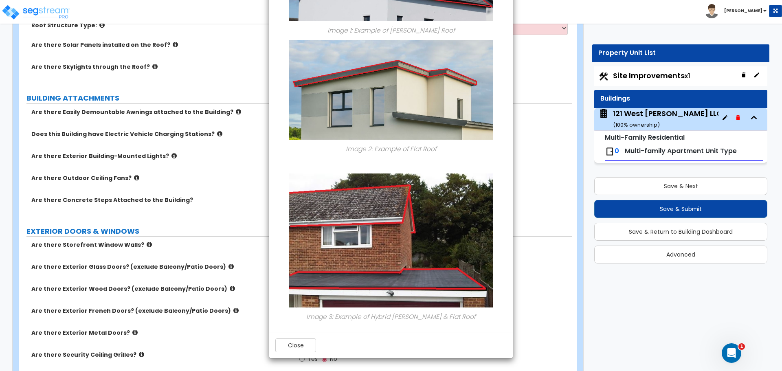
scroll to position [529, 0]
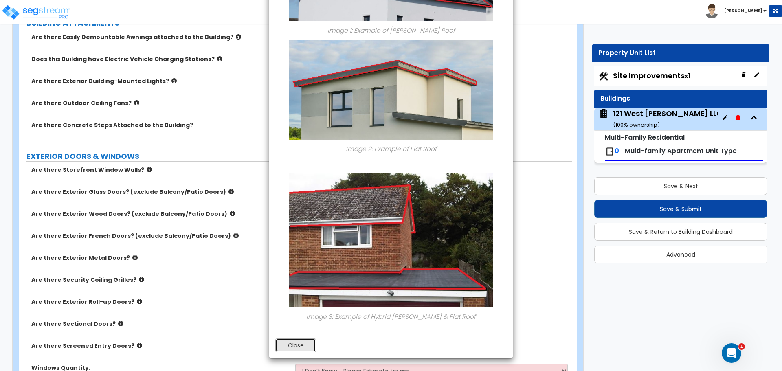
click at [315, 344] on button "Close" at bounding box center [295, 345] width 41 height 14
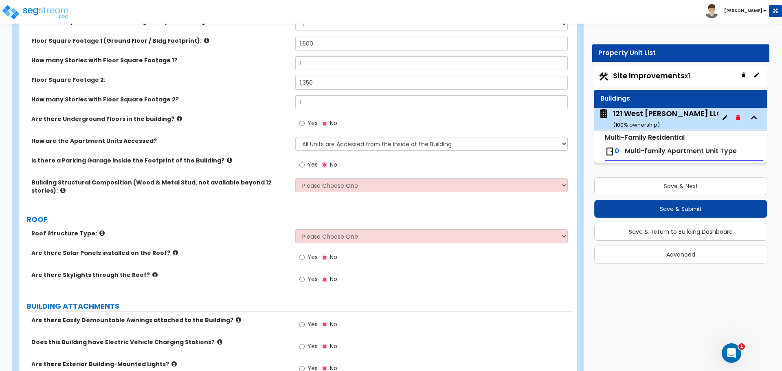
scroll to position [244, 0]
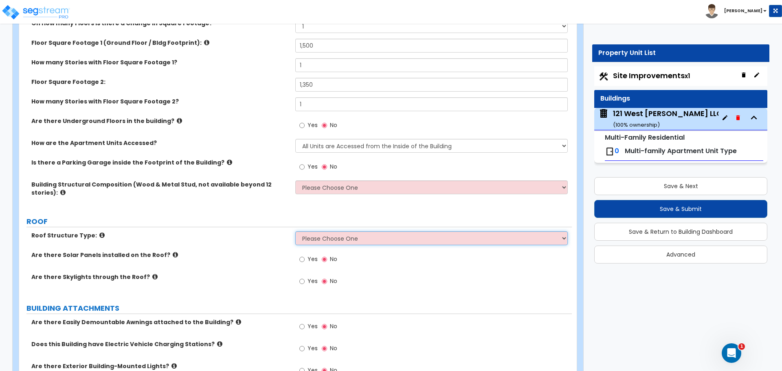
click at [360, 239] on select "Please Choose One Gable Roof Flat Roof Hybrid Gable & Flat Roof" at bounding box center [431, 238] width 272 height 14
click at [295, 231] on select "Please Choose One Gable Roof Flat Roof Hybrid Gable & Flat Roof" at bounding box center [431, 238] width 272 height 14
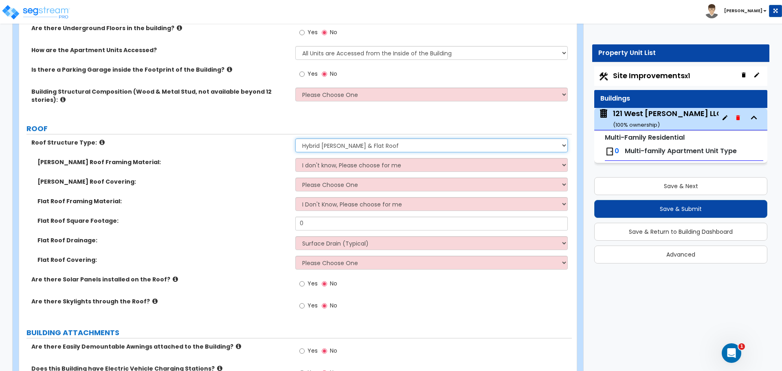
scroll to position [366, 0]
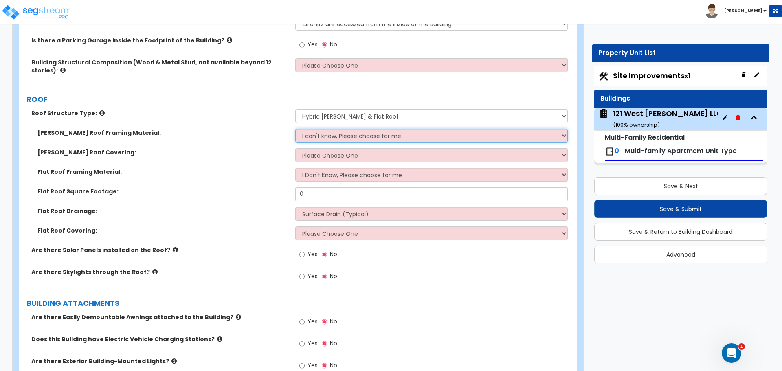
click at [331, 134] on select "I don't know, Please choose for me Metal Wood" at bounding box center [431, 136] width 272 height 14
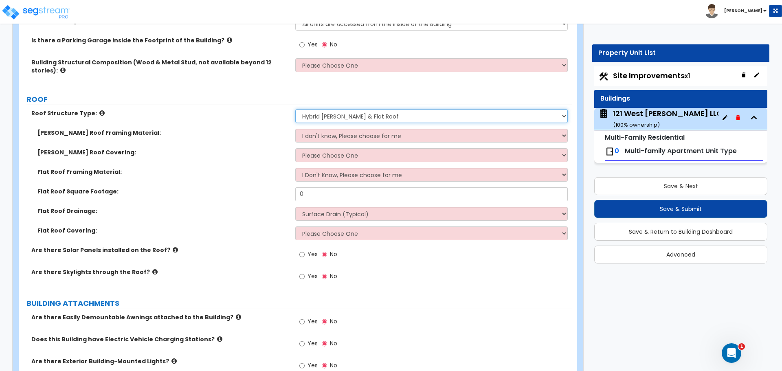
click at [366, 112] on select "Please Choose One Gable Roof Flat Roof Hybrid Gable & Flat Roof" at bounding box center [431, 116] width 272 height 14
click at [295, 109] on select "Please Choose One Gable Roof Flat Roof Hybrid Gable & Flat Roof" at bounding box center [431, 116] width 272 height 14
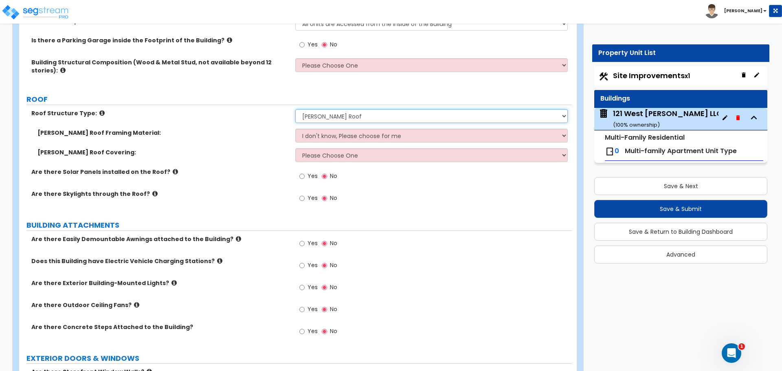
click at [340, 116] on select "Please Choose One Gable Roof Flat Roof Hybrid Gable & Flat Roof" at bounding box center [431, 116] width 272 height 14
select select "3"
click at [295, 109] on select "Please Choose One Gable Roof Flat Roof Hybrid Gable & Flat Roof" at bounding box center [431, 116] width 272 height 14
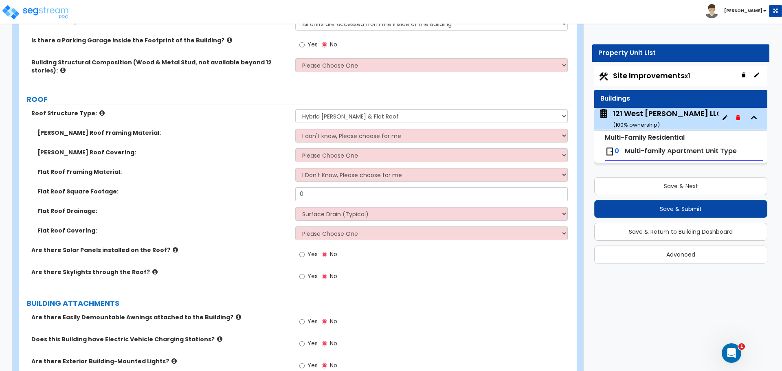
click at [435, 285] on div "Yes No" at bounding box center [433, 279] width 276 height 22
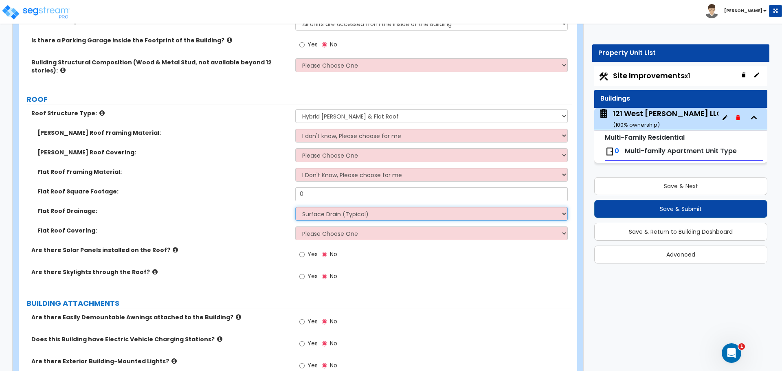
click at [352, 211] on select "Surface Drain (Typical) Gutters Downspout Only" at bounding box center [431, 214] width 272 height 14
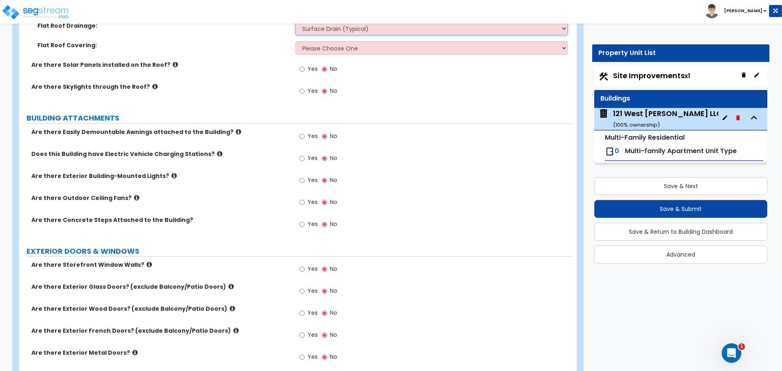
scroll to position [570, 0]
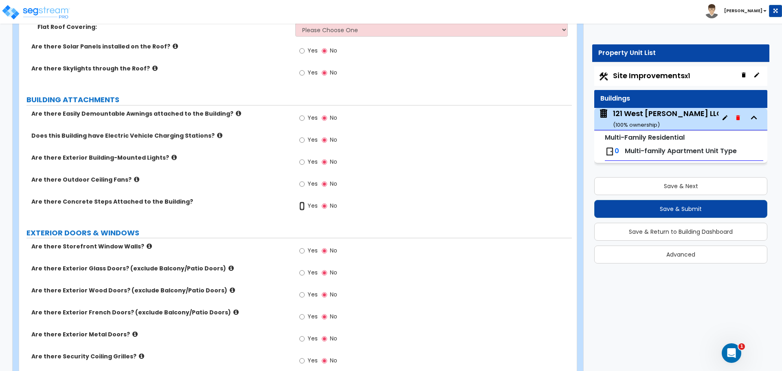
click at [303, 206] on input "Yes" at bounding box center [301, 205] width 5 height 9
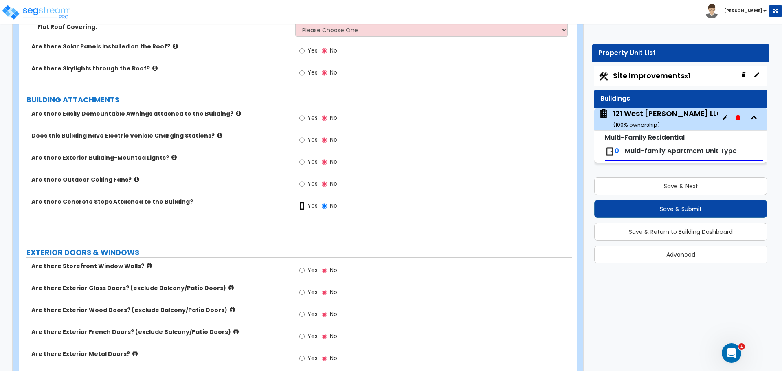
radio input "true"
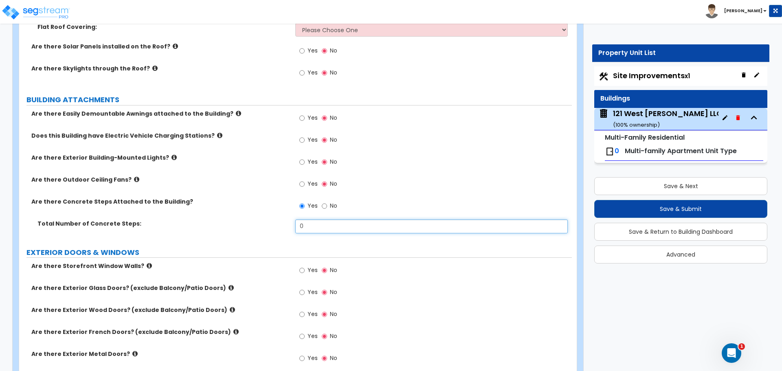
click at [309, 226] on input "0" at bounding box center [431, 226] width 272 height 14
type input "3"
type input "4"
click at [315, 225] on input "4" at bounding box center [431, 226] width 272 height 14
type input "3"
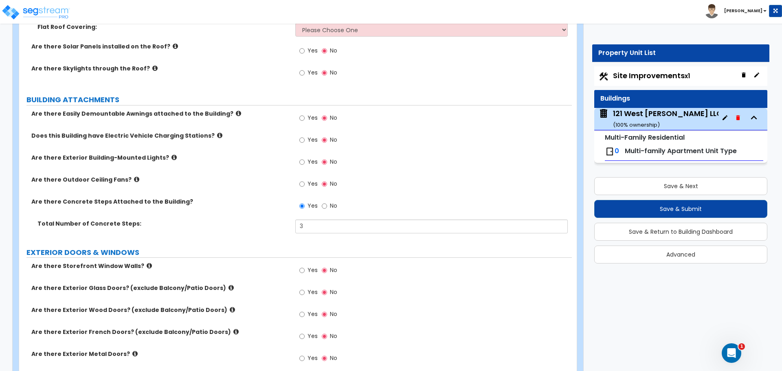
click at [280, 243] on div "PORTE COCHERE Is there a Porte Cochere? Yes No GENERAL BUILDING STRUCTURE Build…" at bounding box center [295, 362] width 540 height 1631
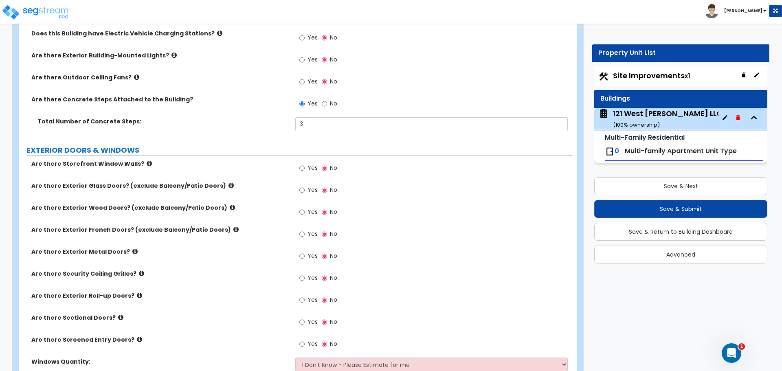
scroll to position [692, 0]
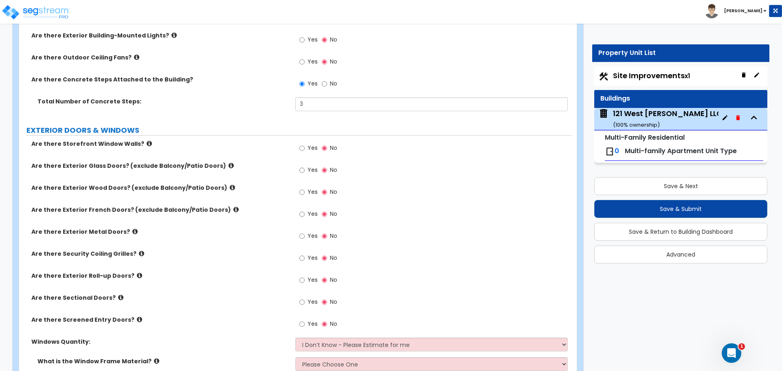
click at [147, 143] on icon at bounding box center [149, 143] width 5 height 6
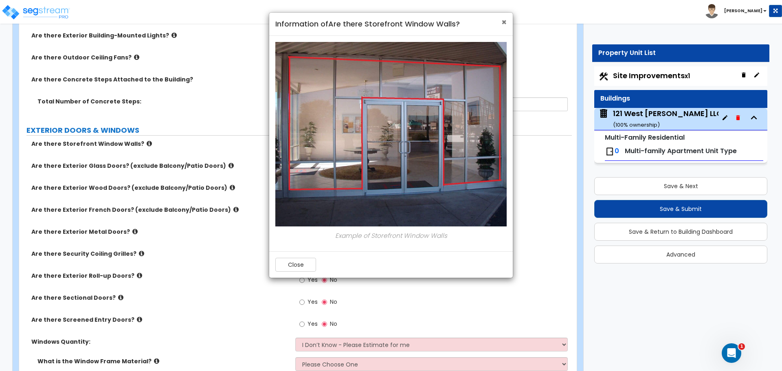
click at [503, 21] on span "×" at bounding box center [503, 22] width 5 height 12
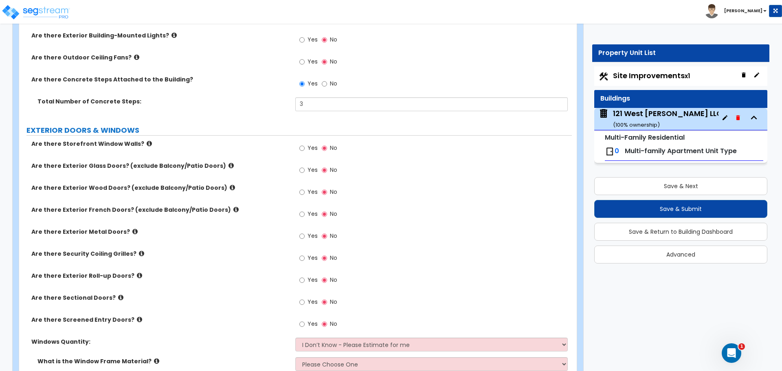
click at [228, 164] on icon at bounding box center [230, 165] width 5 height 6
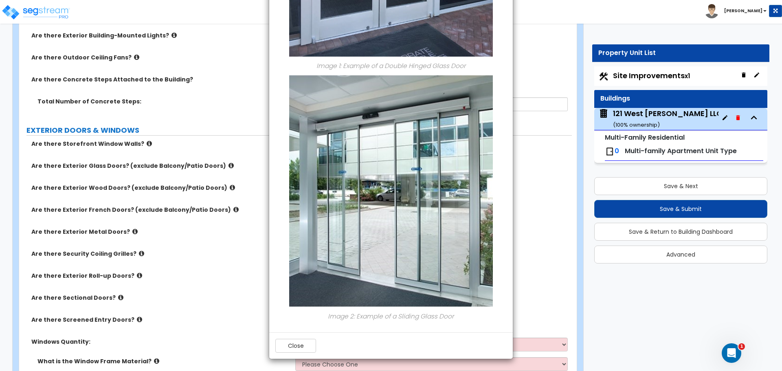
scroll to position [241, 0]
click at [303, 338] on button "Close" at bounding box center [295, 345] width 41 height 14
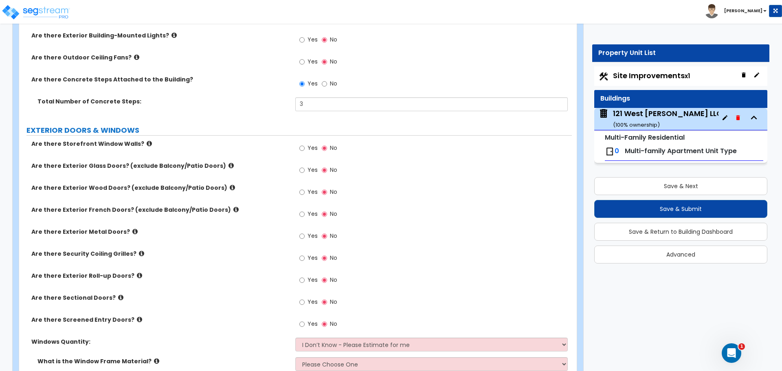
click at [230, 187] on icon at bounding box center [232, 187] width 5 height 6
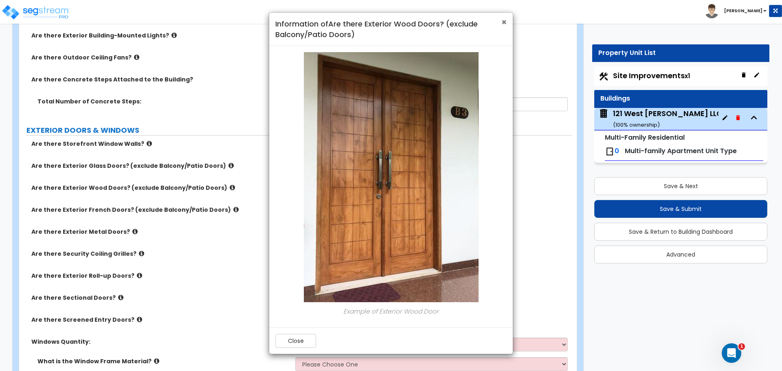
click at [504, 22] on span "×" at bounding box center [503, 22] width 5 height 12
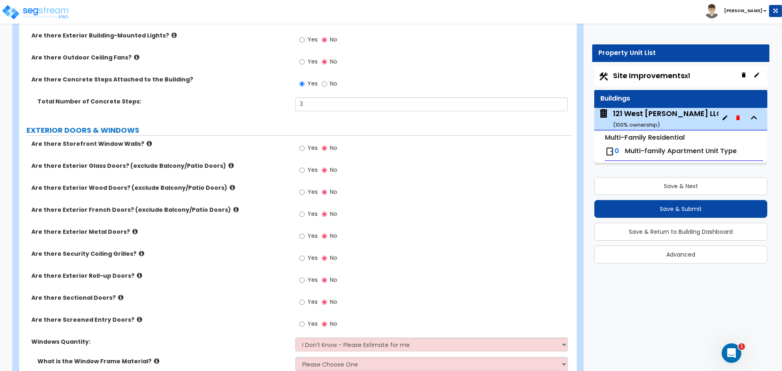
click at [233, 210] on icon at bounding box center [235, 209] width 5 height 6
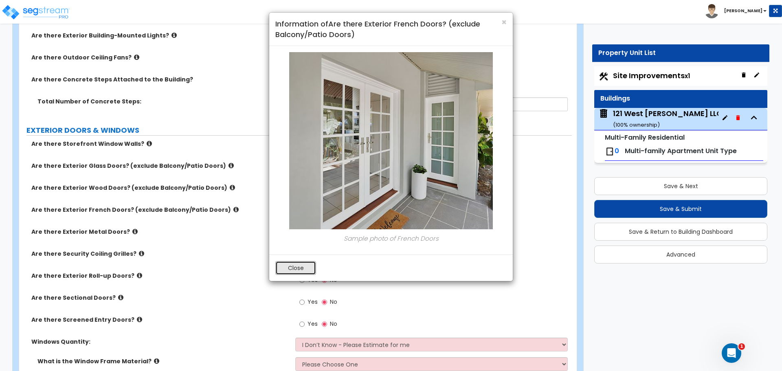
click at [283, 264] on button "Close" at bounding box center [295, 268] width 41 height 14
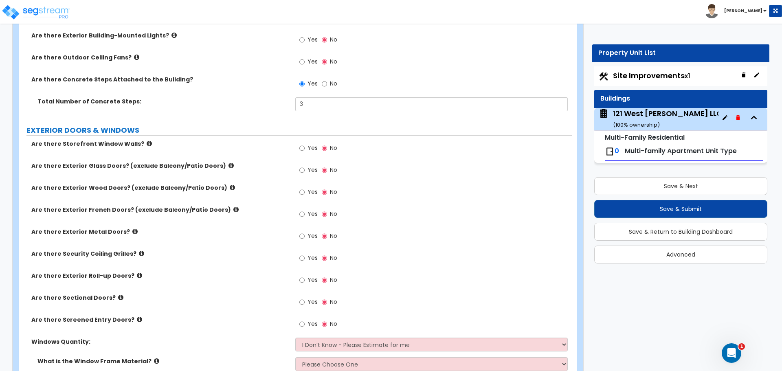
click at [132, 233] on icon at bounding box center [134, 231] width 5 height 6
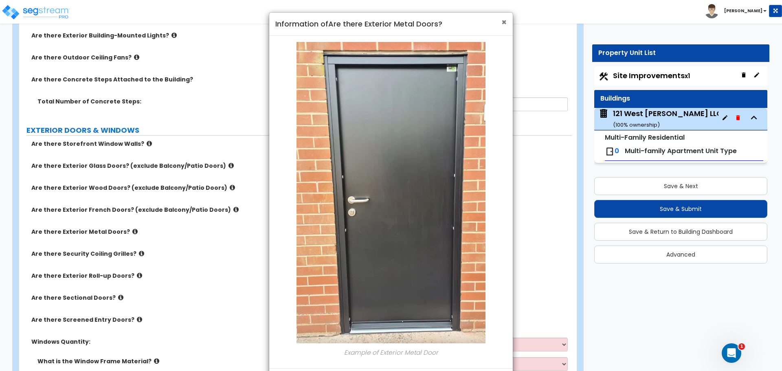
click at [503, 23] on span "×" at bounding box center [503, 22] width 5 height 12
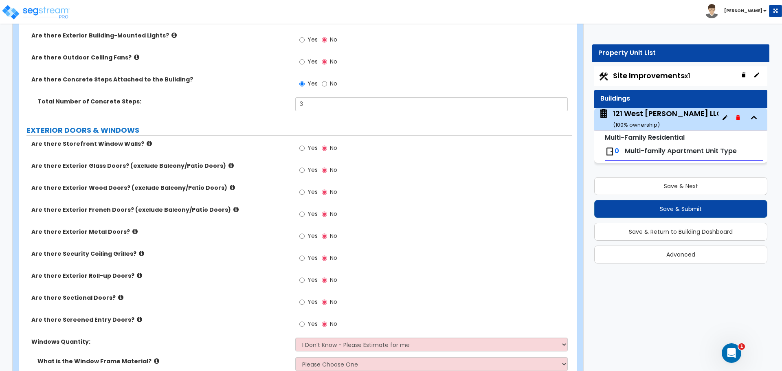
click at [139, 255] on icon at bounding box center [141, 253] width 5 height 6
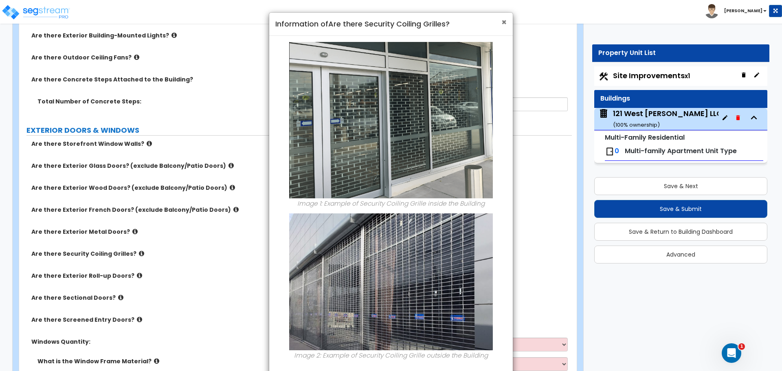
click at [506, 22] on span "×" at bounding box center [503, 22] width 5 height 12
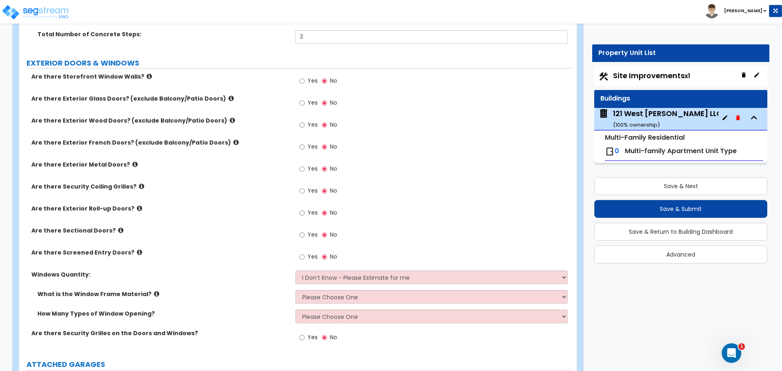
scroll to position [773, 0]
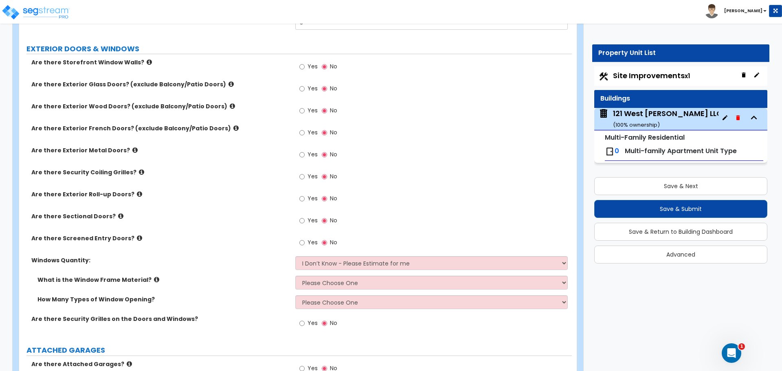
click at [137, 194] on icon at bounding box center [139, 194] width 5 height 6
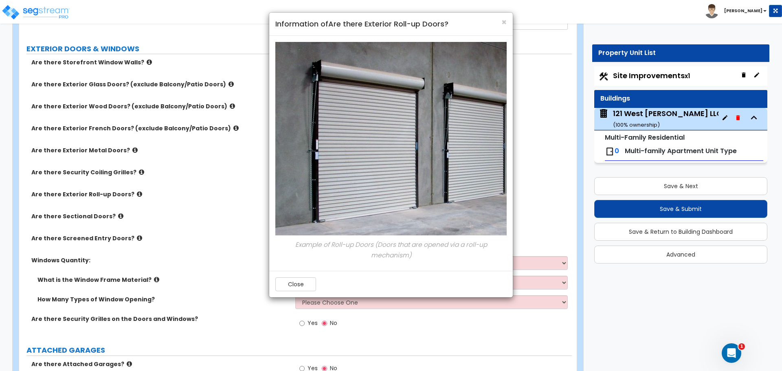
click at [129, 194] on div "× Information of Are there Exterior Roll-up Doors? Example of Roll-up Doors (Do…" at bounding box center [391, 185] width 782 height 371
click at [293, 281] on button "Close" at bounding box center [295, 284] width 41 height 14
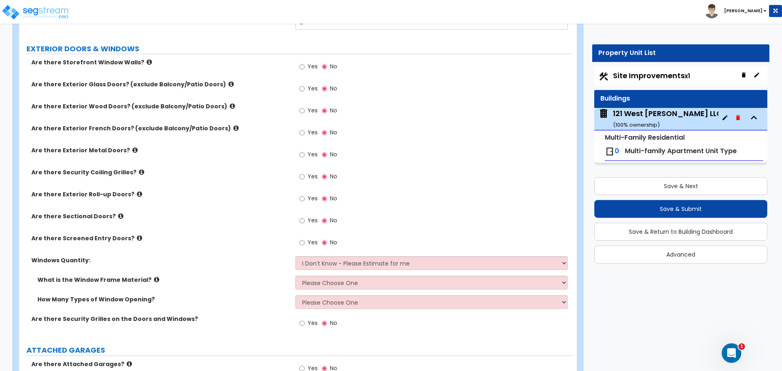
click at [118, 215] on icon at bounding box center [120, 216] width 5 height 6
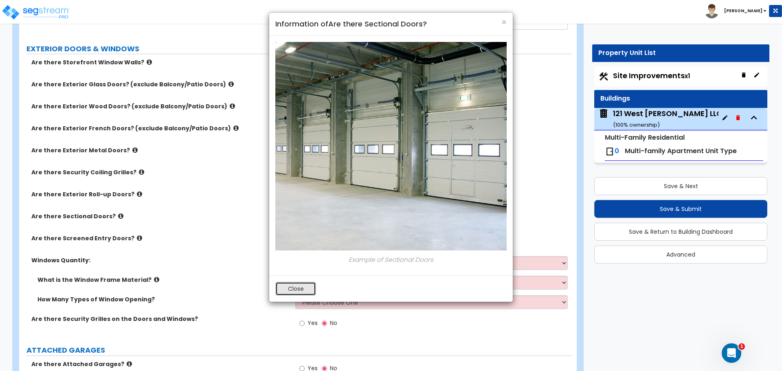
click at [299, 290] on button "Close" at bounding box center [295, 289] width 41 height 14
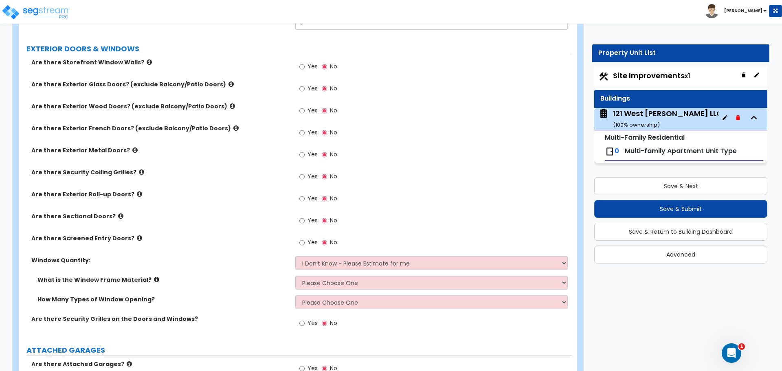
click at [137, 238] on icon at bounding box center [139, 238] width 5 height 6
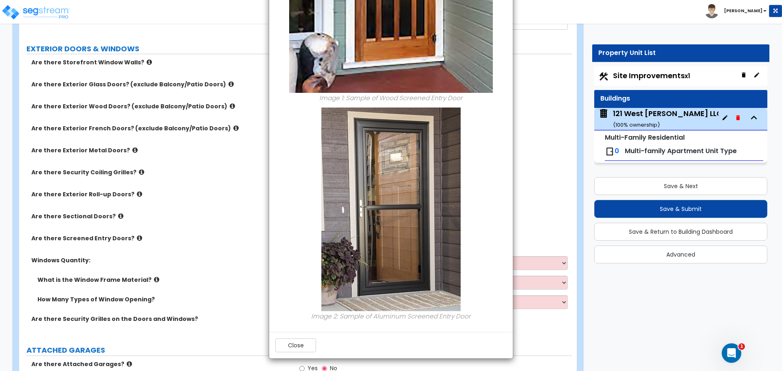
scroll to position [0, 0]
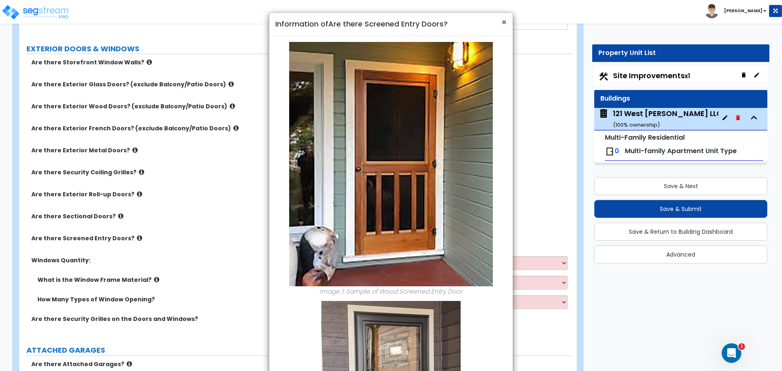
click at [501, 21] on span "×" at bounding box center [503, 22] width 5 height 12
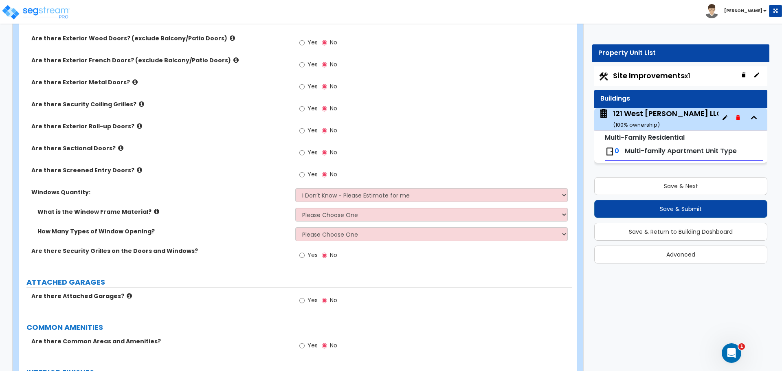
scroll to position [855, 0]
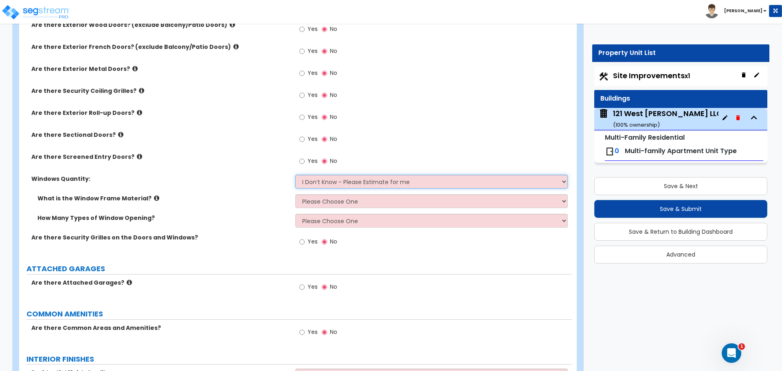
click at [327, 182] on select "I Don’t Know - Please Estimate for me I want to Enter the Quantity" at bounding box center [431, 182] width 272 height 14
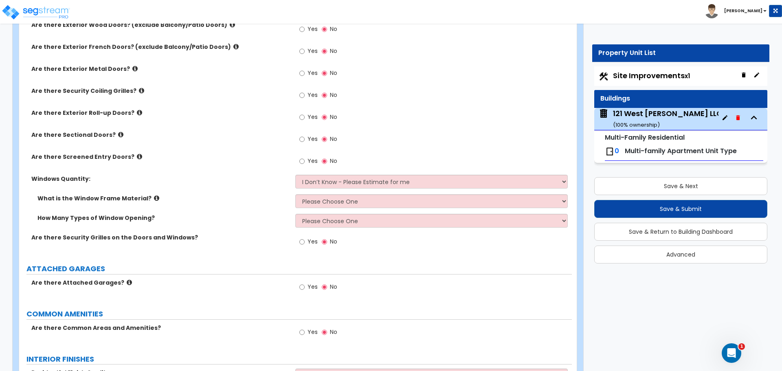
click at [154, 198] on icon at bounding box center [156, 198] width 5 height 6
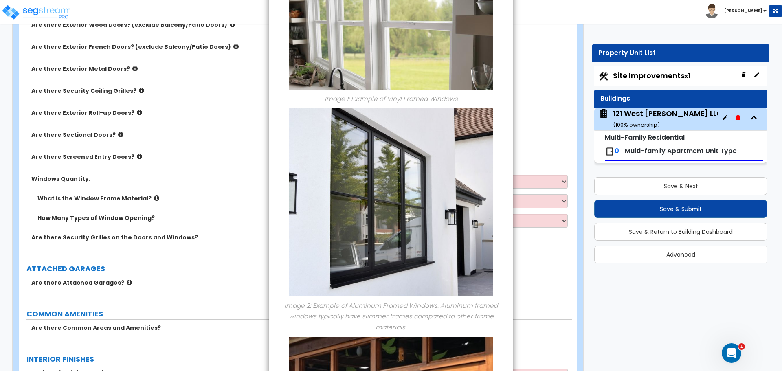
scroll to position [122, 0]
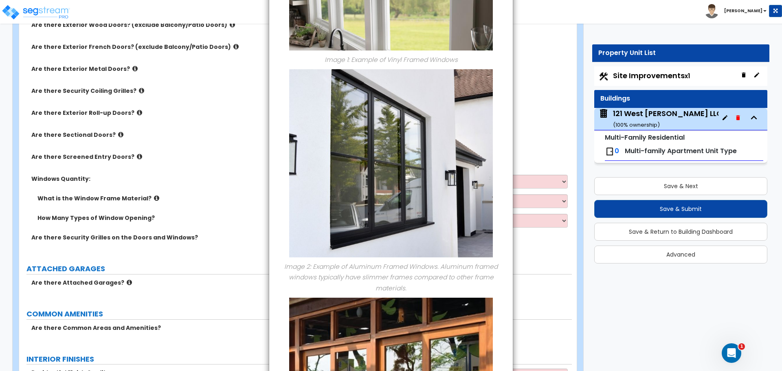
click at [249, 217] on div "× Information of What is the Window Frame Material? Image 1: Example of Vinyl F…" at bounding box center [391, 185] width 782 height 371
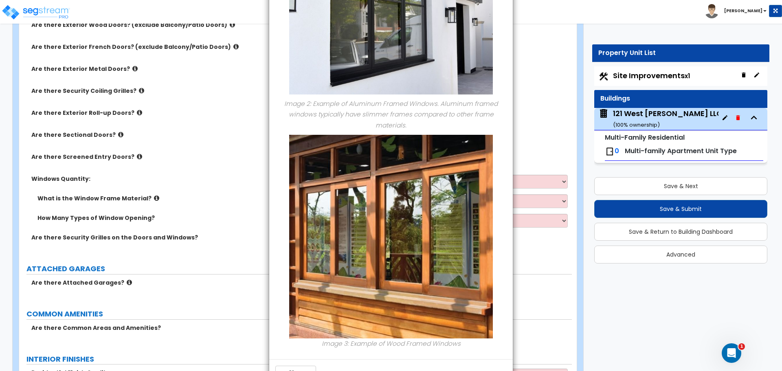
scroll to position [312, 0]
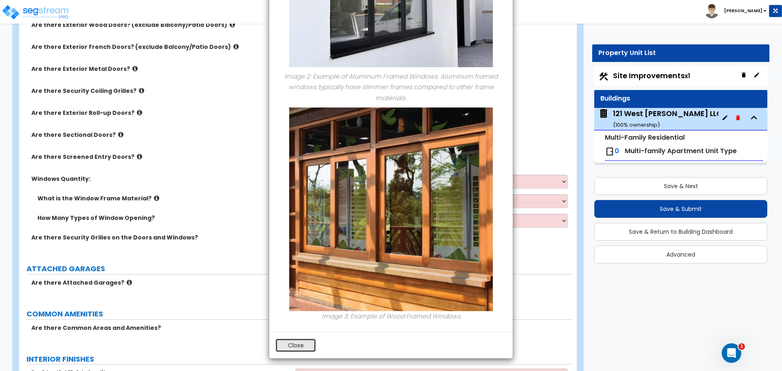
click at [292, 340] on button "Close" at bounding box center [295, 345] width 41 height 14
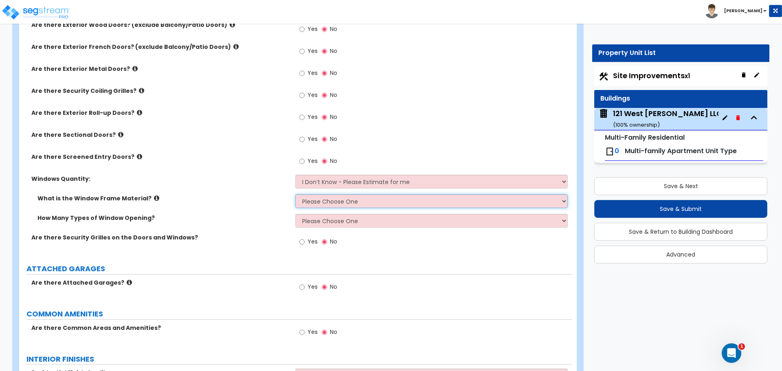
click at [356, 204] on select "Please Choose One Vinyl Aluminum Wood" at bounding box center [431, 201] width 272 height 14
select select "1"
click at [295, 194] on select "Please Choose One Vinyl Aluminum Wood" at bounding box center [431, 201] width 272 height 14
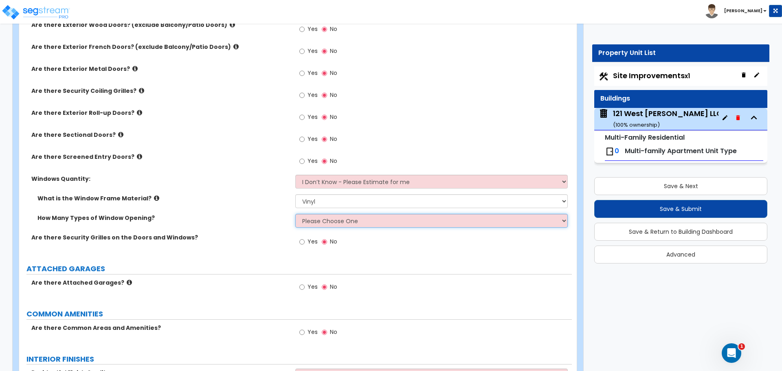
click at [342, 217] on select "Please Choose One 1 2 3 4" at bounding box center [431, 221] width 272 height 14
select select "2"
click at [295, 214] on select "Please Choose One 1 2 3 4" at bounding box center [431, 221] width 272 height 14
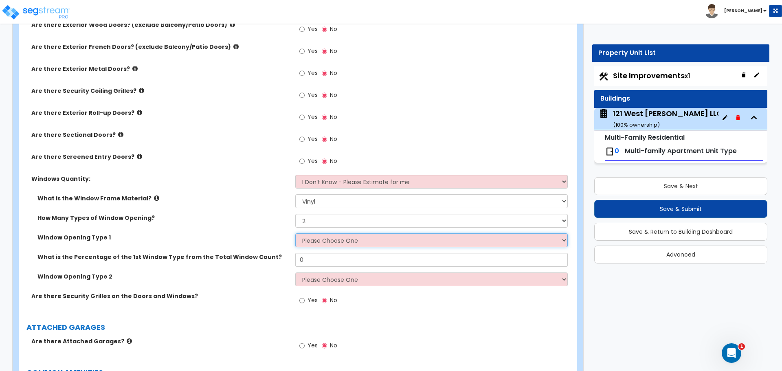
click at [317, 241] on select "Please Choose One Sliding Picture/Fixed Double/Single Hung Awning Swing" at bounding box center [431, 240] width 272 height 14
select select "1"
click at [295, 233] on select "Please Choose One Sliding Picture/Fixed Double/Single Hung Awning Swing" at bounding box center [431, 240] width 272 height 14
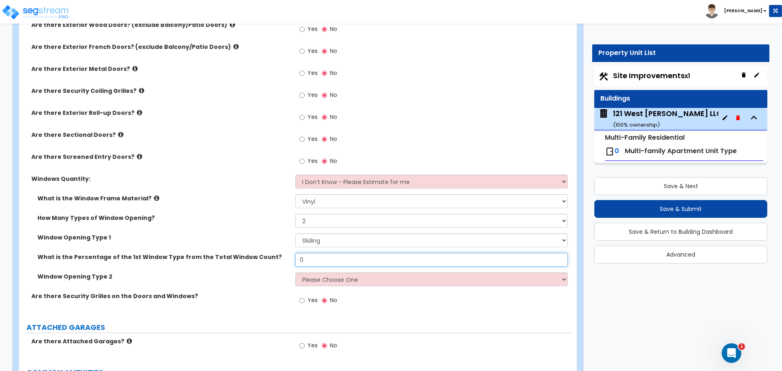
click at [310, 261] on input "0" at bounding box center [431, 260] width 272 height 14
type input "25"
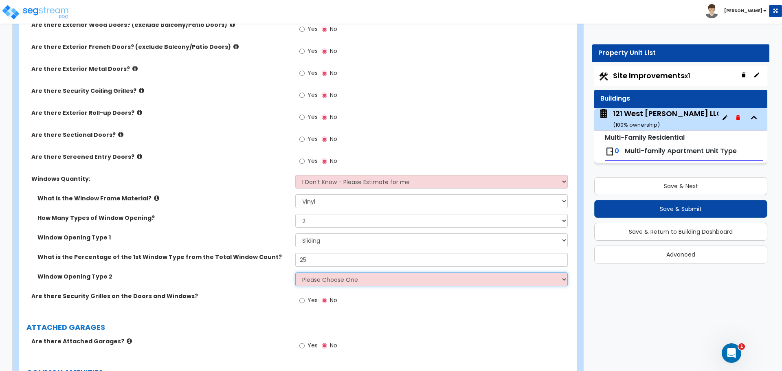
click at [352, 280] on select "Please Choose One Sliding Picture/Fixed Double/Single Hung Awning Swing" at bounding box center [431, 279] width 272 height 14
select select "5"
click at [295, 272] on select "Please Choose One Sliding Picture/Fixed Double/Single Hung Awning Swing" at bounding box center [431, 279] width 272 height 14
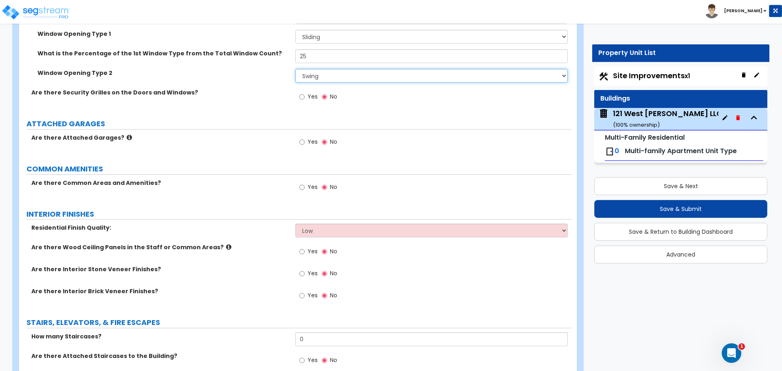
scroll to position [1099, 0]
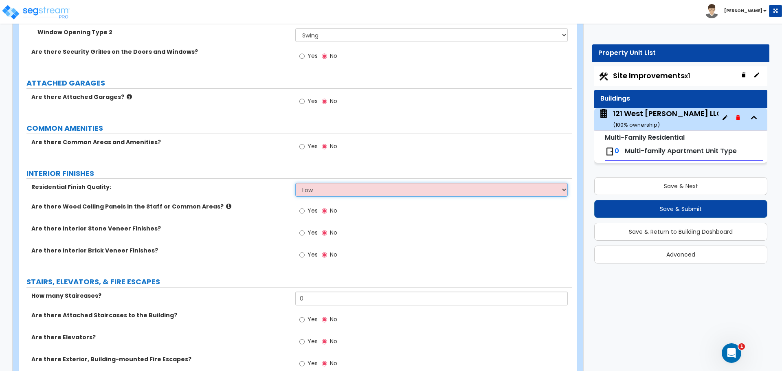
click at [312, 193] on select "Low Average High" at bounding box center [431, 190] width 272 height 14
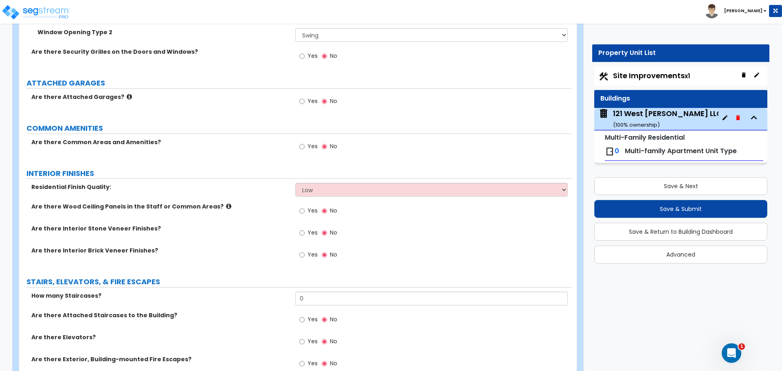
click at [415, 247] on div "Yes No" at bounding box center [433, 257] width 276 height 22
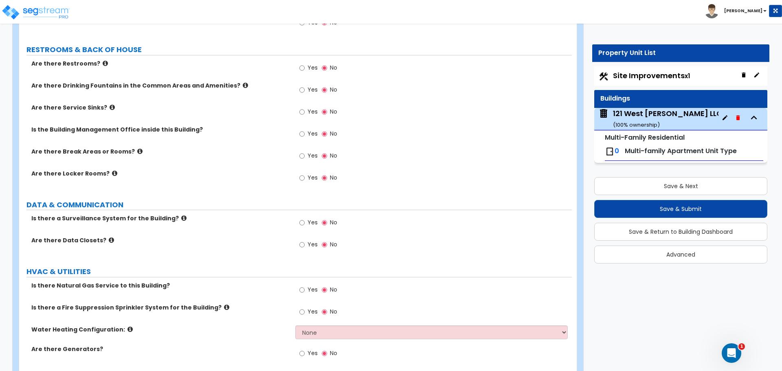
scroll to position [1465, 0]
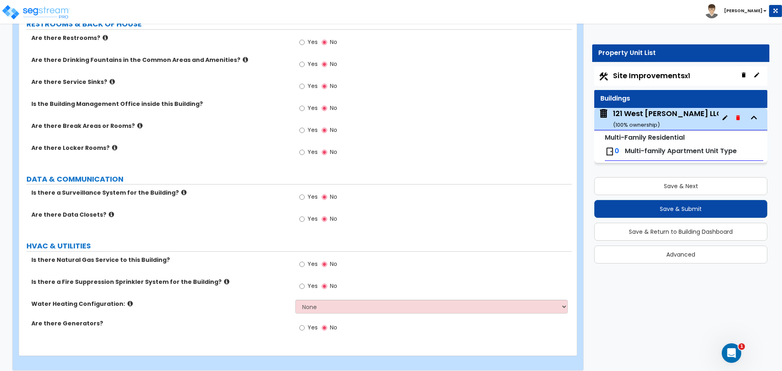
click at [305, 199] on label "Yes" at bounding box center [308, 198] width 18 height 14
click at [304, 199] on input "Yes" at bounding box center [301, 197] width 5 height 9
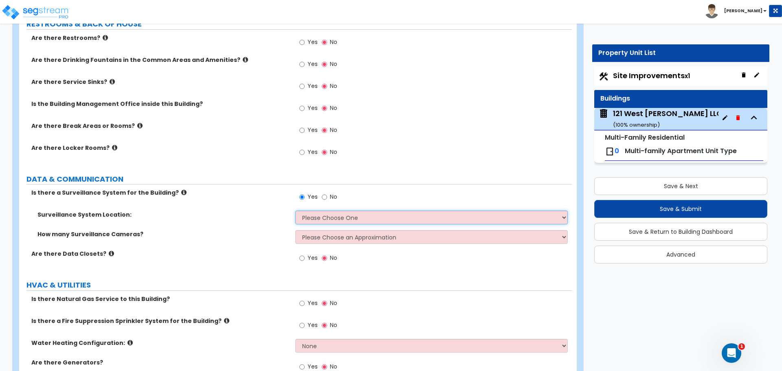
click at [339, 215] on select "Please Choose One Inside the Building Outside the Building Both Inside & Outside" at bounding box center [431, 217] width 272 height 14
click at [325, 196] on input "No" at bounding box center [324, 197] width 5 height 9
radio input "false"
radio input "true"
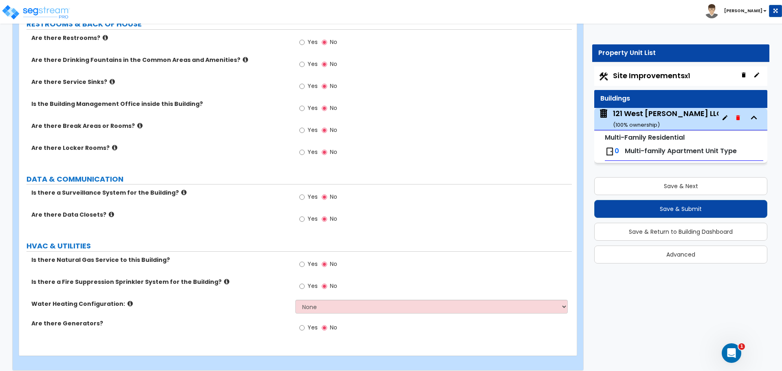
click at [109, 213] on icon at bounding box center [111, 214] width 5 height 6
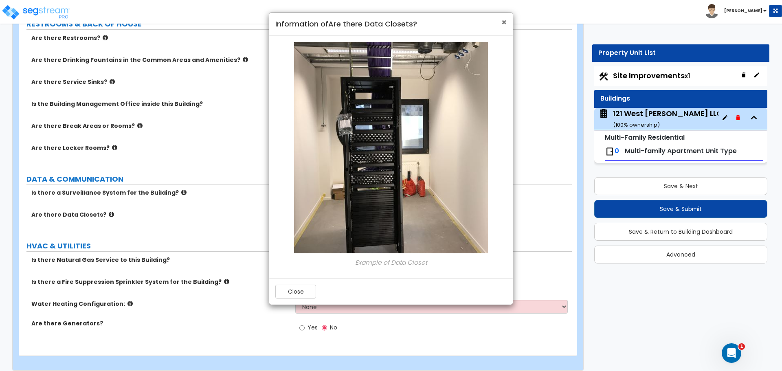
drag, startPoint x: 504, startPoint y: 24, endPoint x: 499, endPoint y: 28, distance: 6.8
click at [504, 24] on span "×" at bounding box center [503, 22] width 5 height 12
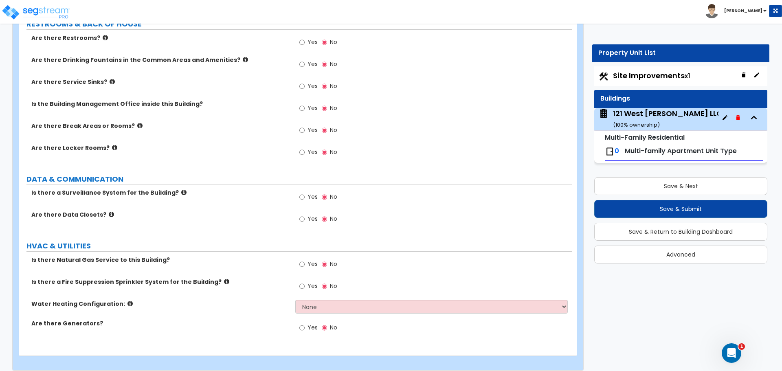
scroll to position [1473, 0]
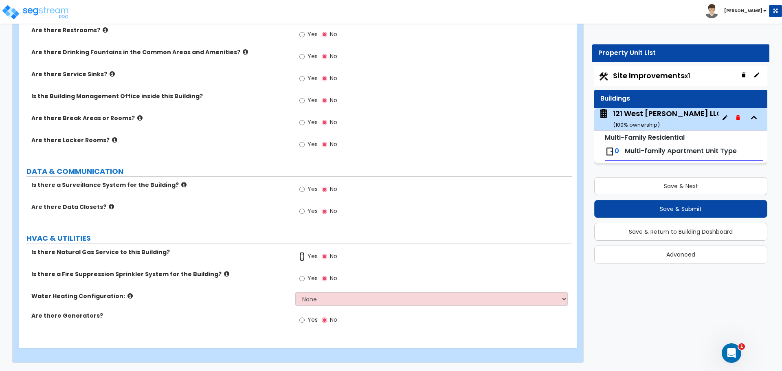
click at [300, 254] on input "Yes" at bounding box center [301, 256] width 5 height 9
radio input "true"
click at [302, 256] on input "Yes" at bounding box center [301, 256] width 5 height 9
click at [329, 294] on select "None Water Heater for Multiple Units Water Heater for Individual Units" at bounding box center [431, 299] width 272 height 14
select select "1"
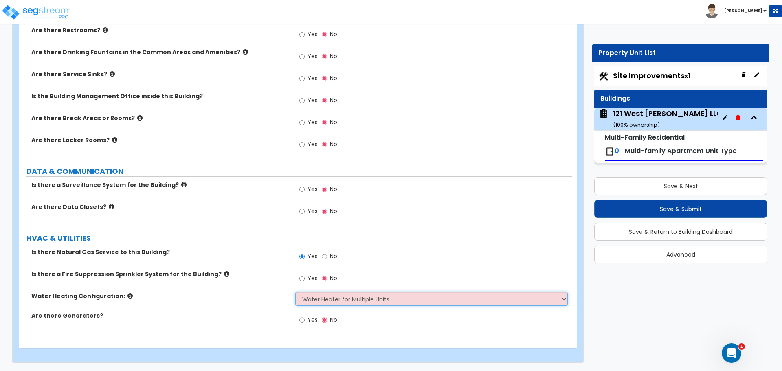
click at [295, 292] on select "None Water Heater for Multiple Units Water Heater for Individual Units" at bounding box center [431, 299] width 272 height 14
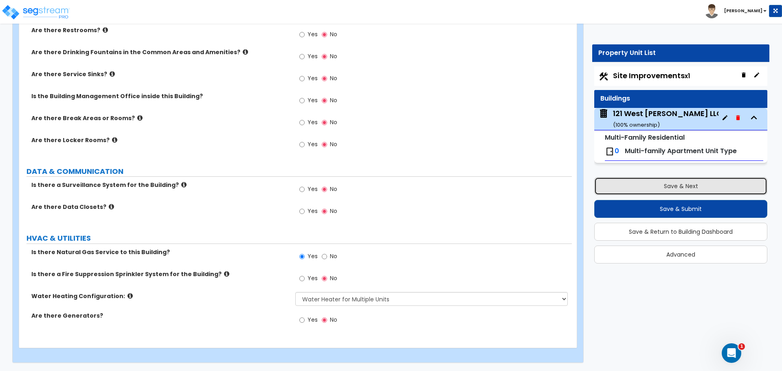
click at [645, 189] on button "Save & Next" at bounding box center [680, 186] width 173 height 18
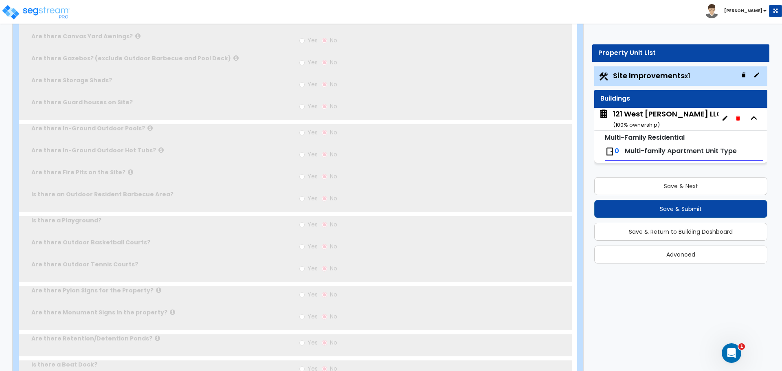
select select "2"
type input "6000"
select select "1"
type input "20"
radio input "true"
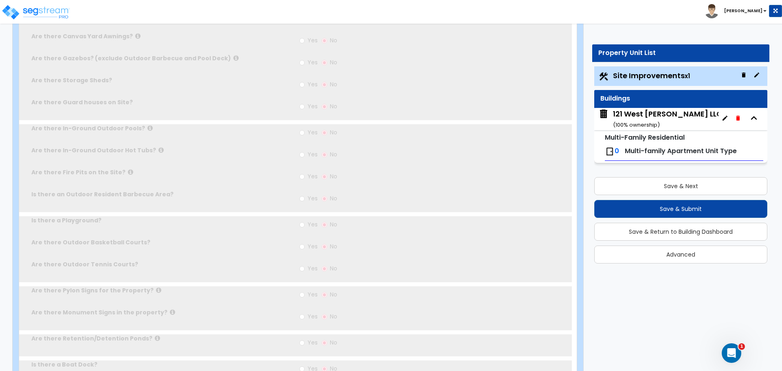
select select "2"
type input "7"
select select "1"
select select "2"
radio input "true"
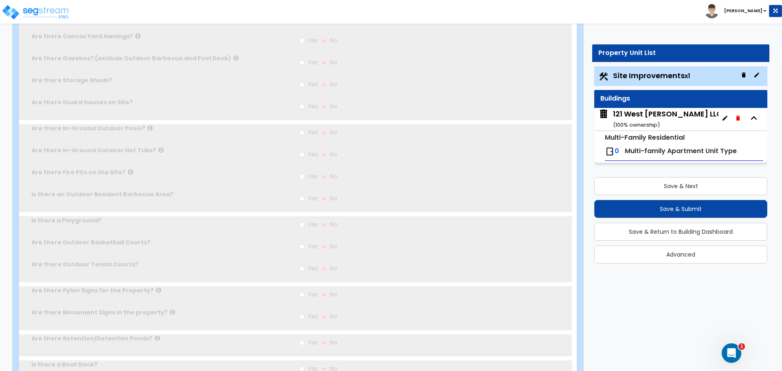
radio input "true"
select select "1"
type input "55"
select select "1"
type input "35"
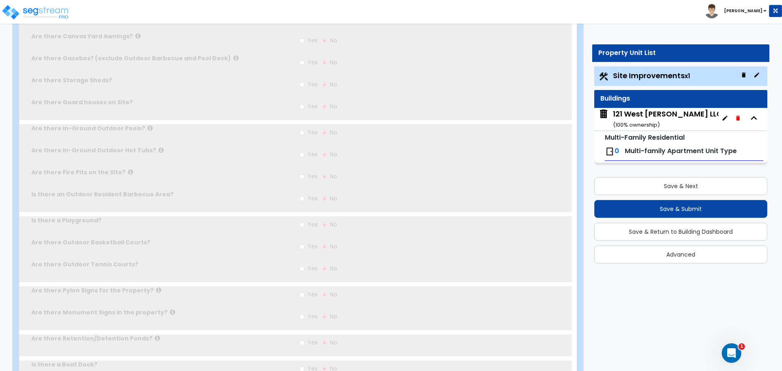
radio input "true"
select select "1"
type input "35"
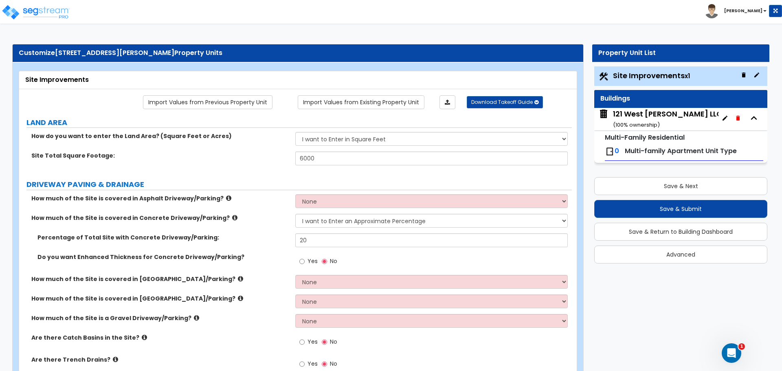
click at [635, 137] on small "Multi-Family Residential" at bounding box center [644, 137] width 80 height 9
click at [633, 149] on span "Multi-family Apartment Unit Type" at bounding box center [680, 150] width 112 height 9
click at [608, 151] on img at bounding box center [609, 152] width 10 height 10
click at [640, 116] on div "121 West Chester LLC ( 100 % ownership)" at bounding box center [667, 119] width 109 height 21
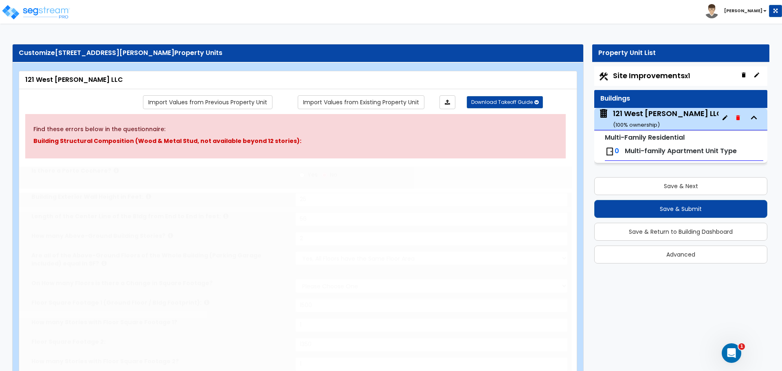
type input "25"
type input "56"
type input "2"
select select "1"
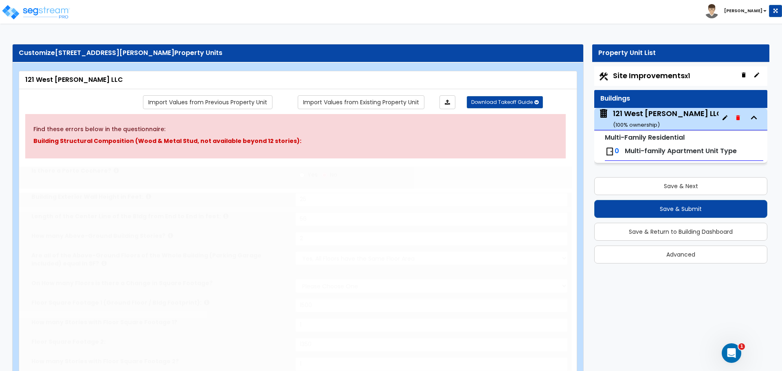
type input "1500"
type input "1"
type input "1350"
type input "1"
select select "3"
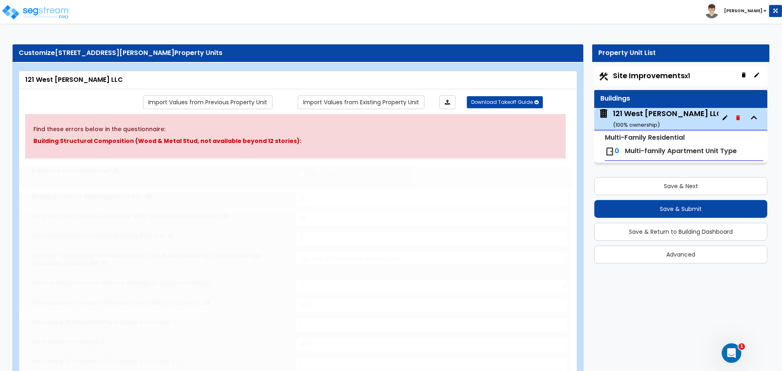
radio input "true"
type input "3"
select select "1"
select select "2"
select select "1"
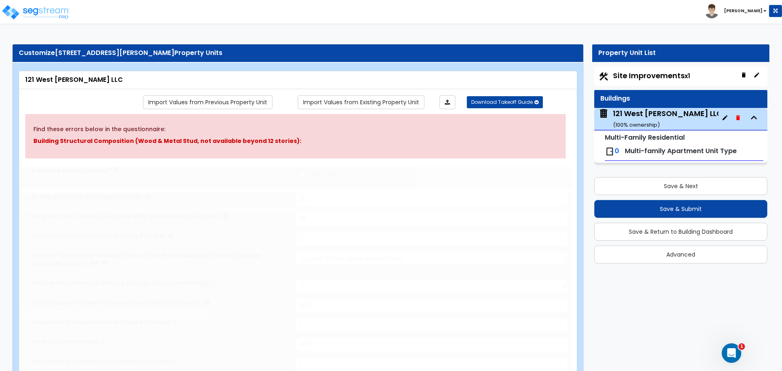
type input "25"
select select "5"
radio input "true"
select select "1"
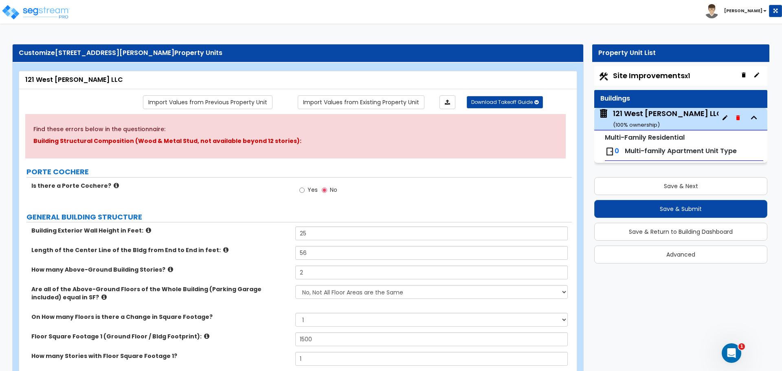
click at [725, 118] on icon "button" at bounding box center [724, 117] width 5 height 5
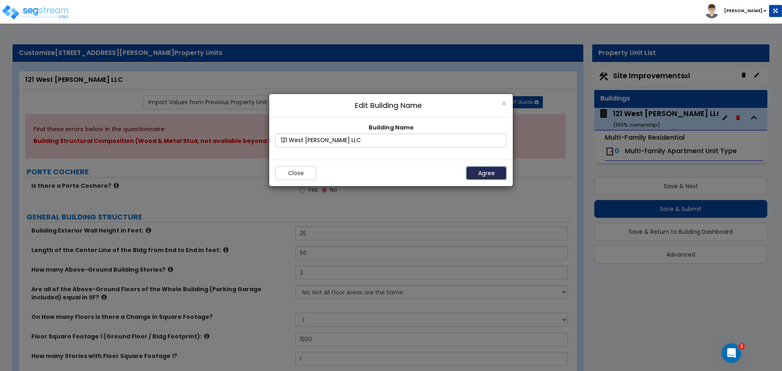
click at [493, 175] on button "Agree" at bounding box center [486, 173] width 41 height 14
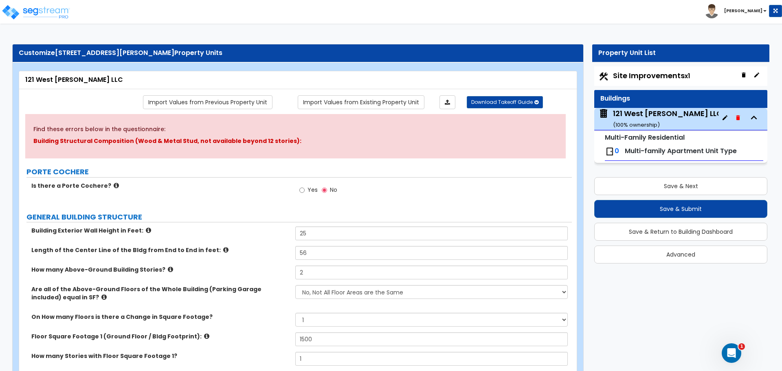
click at [624, 119] on div "121 West Chester LLC ( 100 % ownership)" at bounding box center [667, 118] width 109 height 21
click at [753, 118] on icon "button" at bounding box center [753, 118] width 12 height 12
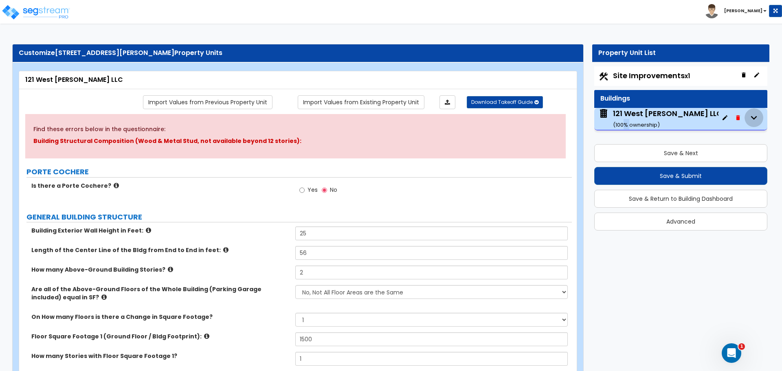
click at [753, 118] on icon "button" at bounding box center [753, 118] width 12 height 12
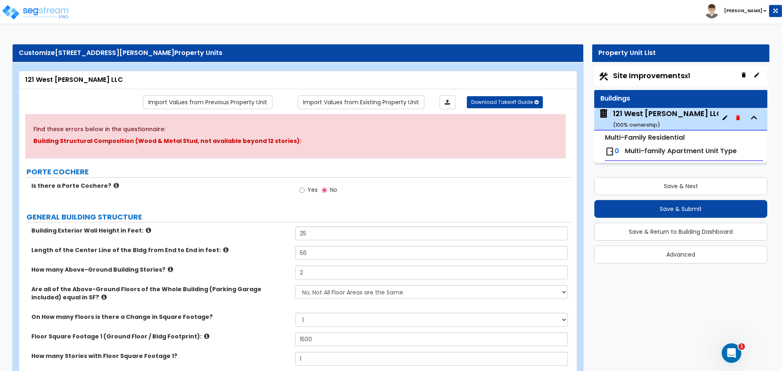
click at [663, 158] on div "0 Multi-family Apartment Unit Type" at bounding box center [683, 151] width 158 height 18
click at [666, 149] on span "Multi-family Apartment Unit Type" at bounding box center [680, 150] width 112 height 9
click at [604, 110] on img at bounding box center [603, 113] width 11 height 11
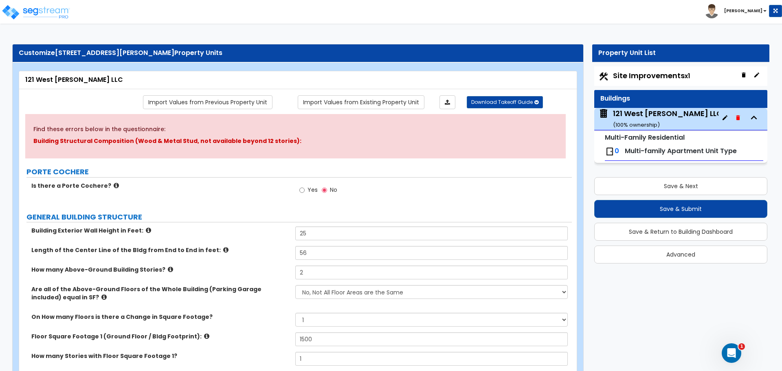
click at [727, 120] on icon "button" at bounding box center [724, 117] width 7 height 7
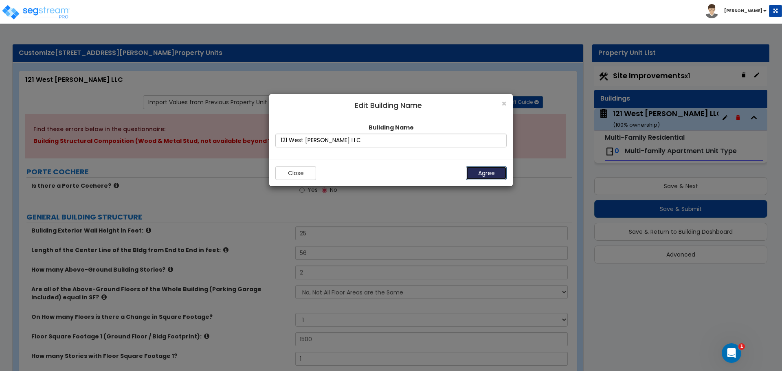
click at [497, 171] on button "Agree" at bounding box center [486, 173] width 41 height 14
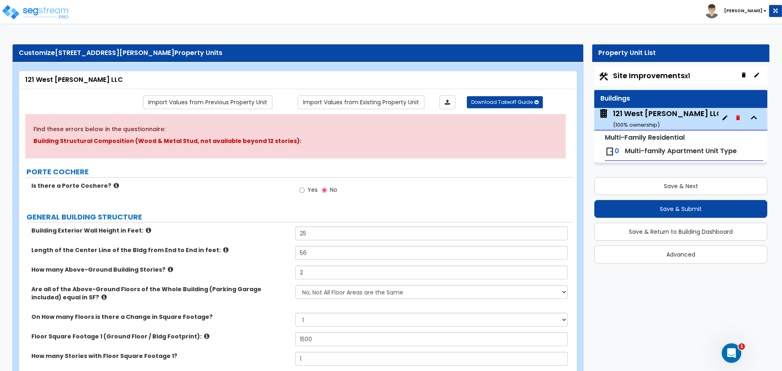
click at [631, 118] on div "121 West Chester LLC ( 100 % ownership)" at bounding box center [667, 118] width 109 height 21
click at [651, 149] on span "Multi-family Apartment Unit Type" at bounding box center [680, 150] width 112 height 9
click at [611, 152] on img at bounding box center [609, 152] width 10 height 10
click at [648, 148] on span "Multi-family Apartment Unit Type" at bounding box center [680, 150] width 112 height 9
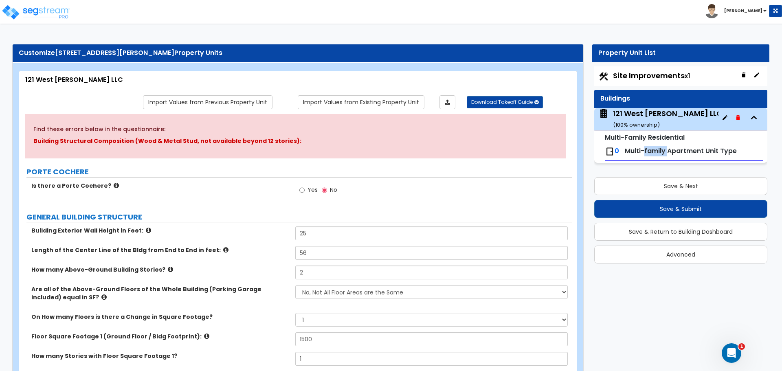
click at [648, 148] on span "Multi-family Apartment Unit Type" at bounding box center [680, 150] width 112 height 9
click at [680, 151] on span "Multi-family Apartment Unit Type" at bounding box center [680, 150] width 112 height 9
click at [607, 153] on img at bounding box center [609, 152] width 10 height 10
click at [627, 96] on div "Buildings" at bounding box center [680, 98] width 161 height 9
click at [637, 74] on span "Site Improvements x1" at bounding box center [651, 75] width 77 height 10
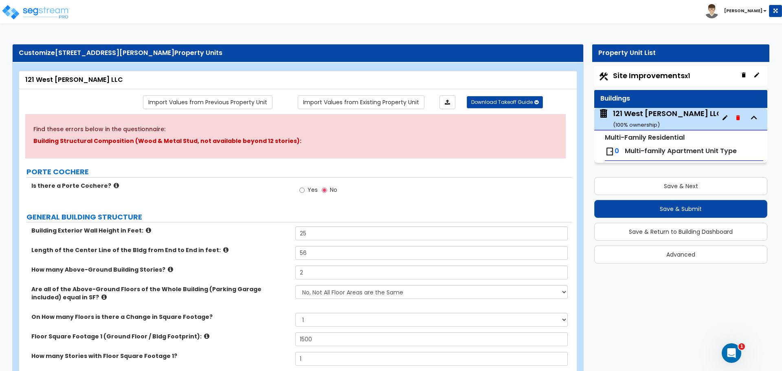
select select "2"
select select "1"
select select "2"
select select "1"
select select "2"
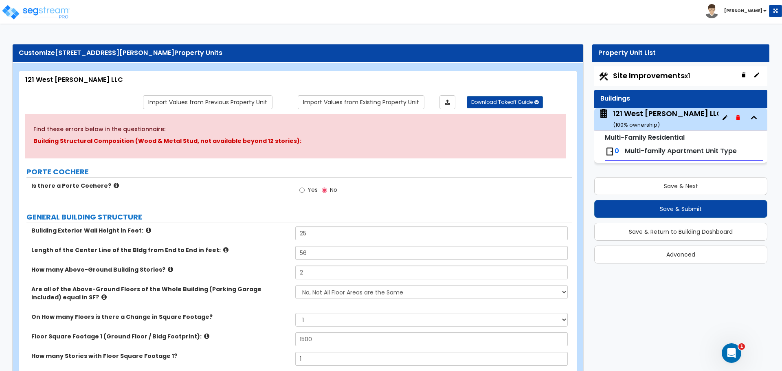
select select "1"
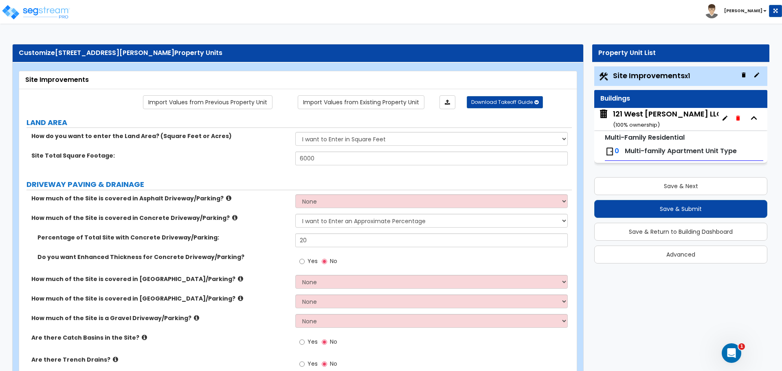
click at [713, 101] on div "Buildings" at bounding box center [680, 98] width 161 height 9
click at [603, 113] on img at bounding box center [603, 114] width 11 height 11
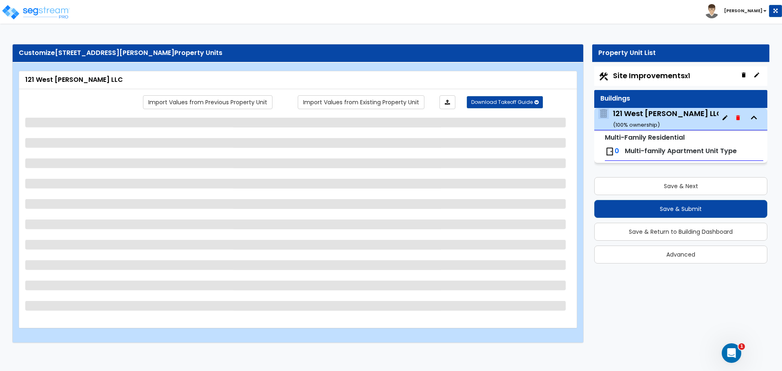
select select "1"
select select "3"
select select "1"
select select "2"
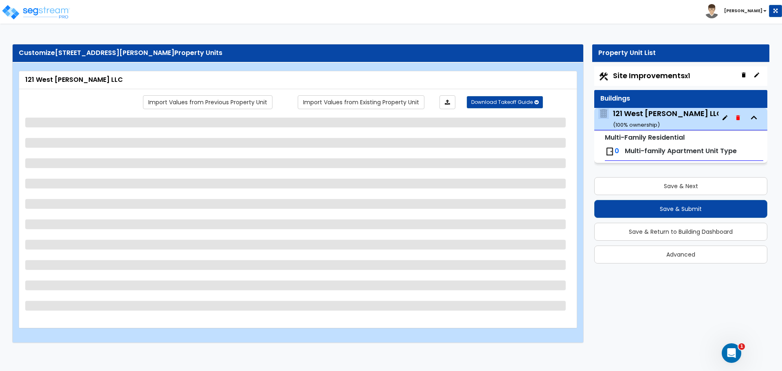
select select "1"
select select "5"
select select "1"
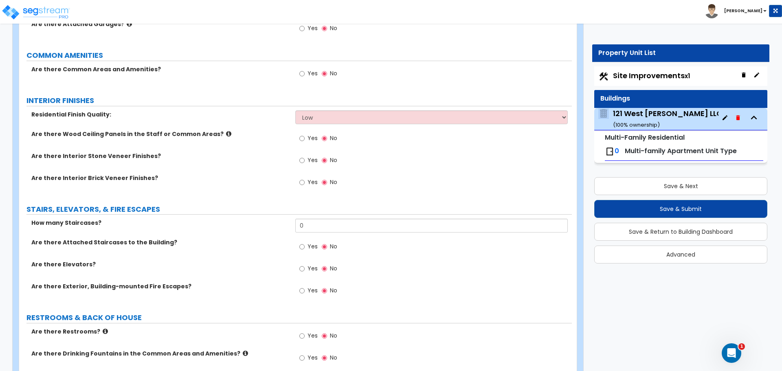
scroll to position [1522, 0]
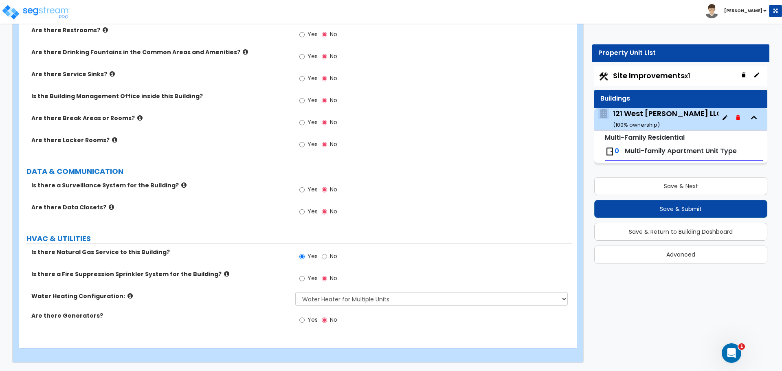
click at [754, 118] on icon "button" at bounding box center [753, 118] width 12 height 12
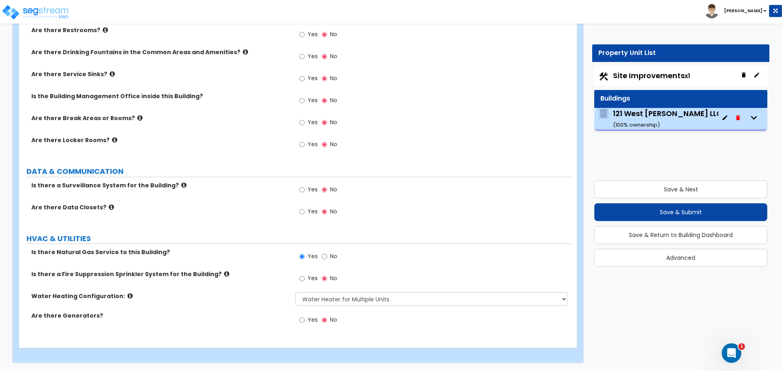
click at [754, 118] on icon "button" at bounding box center [754, 118] width 6 height 4
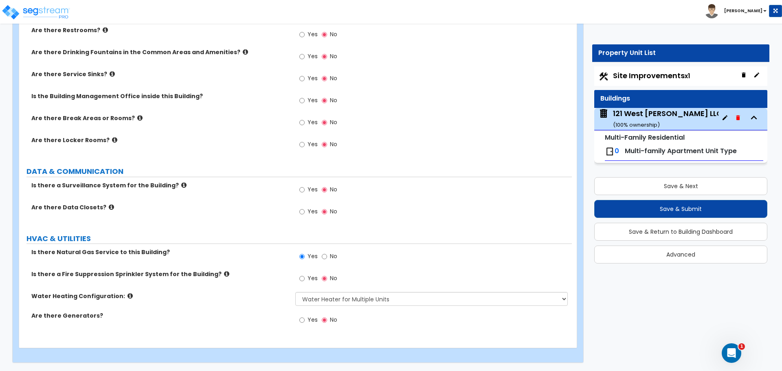
click at [658, 157] on div "0 Multi-family Apartment Unit Type" at bounding box center [683, 151] width 158 height 18
click at [727, 149] on span "Multi-family Apartment Unit Type" at bounding box center [680, 150] width 112 height 9
click at [627, 150] on span "Multi-family Apartment Unit Type" at bounding box center [680, 150] width 112 height 9
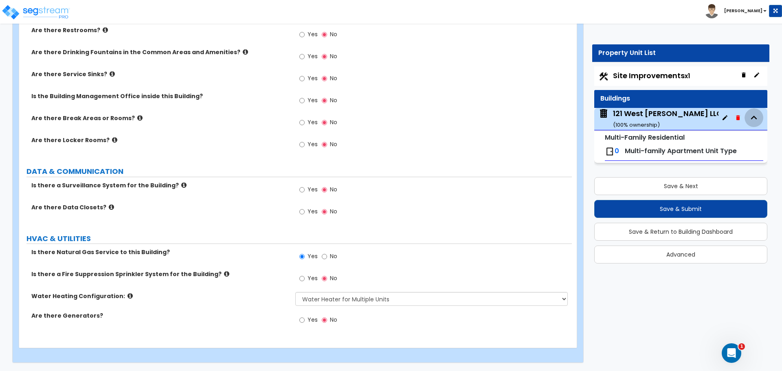
click at [750, 115] on icon "button" at bounding box center [753, 118] width 12 height 12
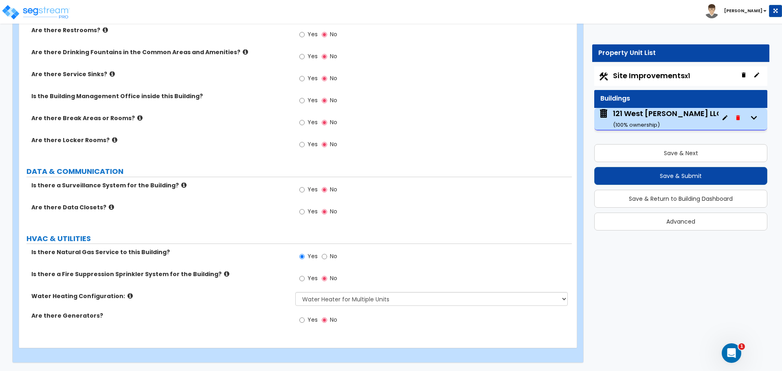
click at [750, 115] on icon "button" at bounding box center [753, 118] width 12 height 12
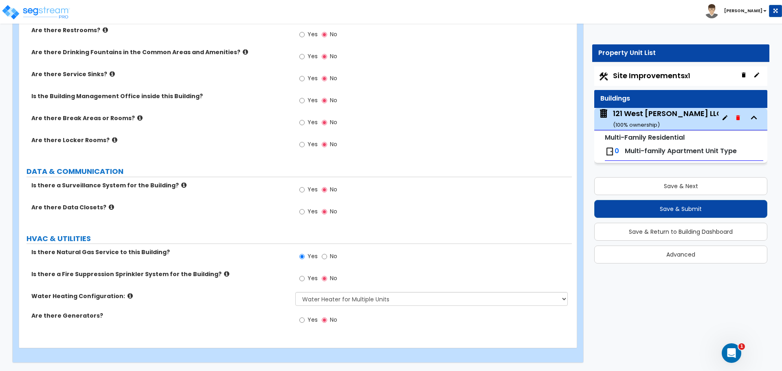
click at [633, 114] on div "121 West Chester LLC ( 100 % ownership)" at bounding box center [667, 118] width 109 height 21
click at [589, 156] on div "Property Unit List Site Improvements x1 Buildings 121 West Chester LLC ( 100 % …" at bounding box center [677, 157] width 195 height 227
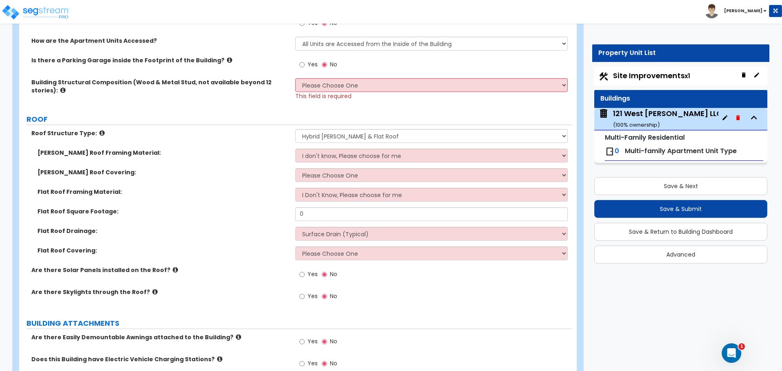
scroll to position [0, 0]
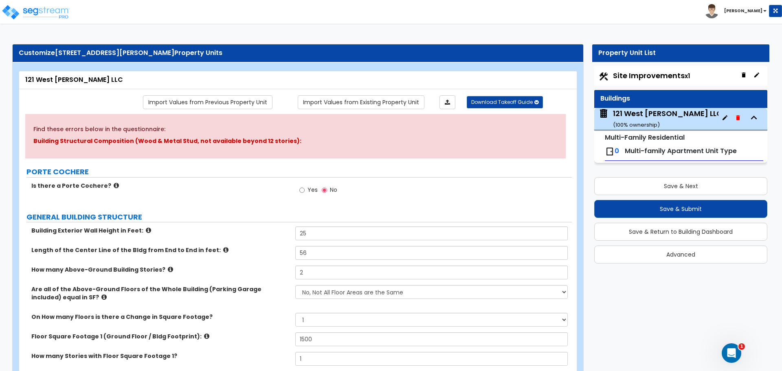
click at [71, 81] on div "121 West [PERSON_NAME] LLC" at bounding box center [297, 79] width 545 height 9
click at [79, 52] on span "[STREET_ADDRESS][PERSON_NAME]" at bounding box center [114, 52] width 119 height 9
click at [192, 53] on div "Customize 121 W CHESTER ST, LONG BEACH, NY 11561 Property Units" at bounding box center [298, 52] width 558 height 9
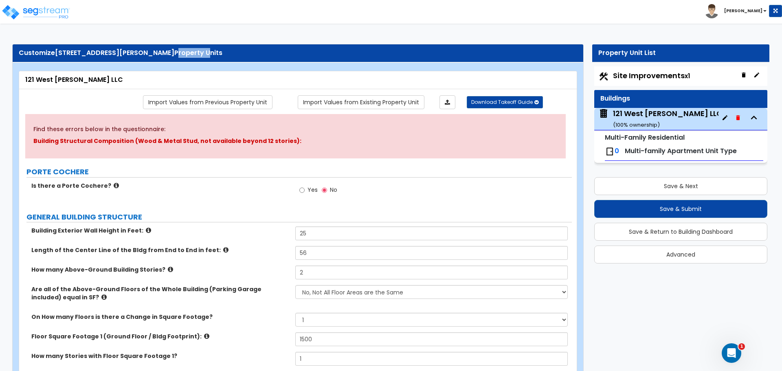
click at [192, 53] on div "Customize 121 W CHESTER ST, LONG BEACH, NY 11561 Property Units" at bounding box center [298, 52] width 558 height 9
click at [658, 147] on span "Multi-family Apartment Unit Type" at bounding box center [680, 150] width 112 height 9
click at [609, 147] on img at bounding box center [609, 152] width 10 height 10
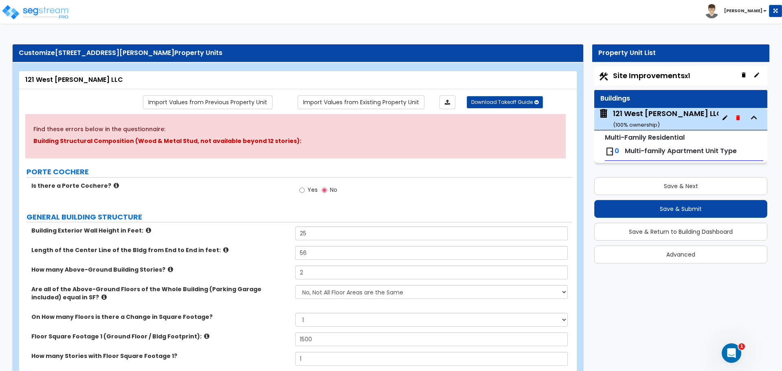
click at [673, 145] on div "0 Multi-family Apartment Unit Type" at bounding box center [683, 151] width 158 height 18
click at [721, 119] on icon "button" at bounding box center [724, 117] width 7 height 7
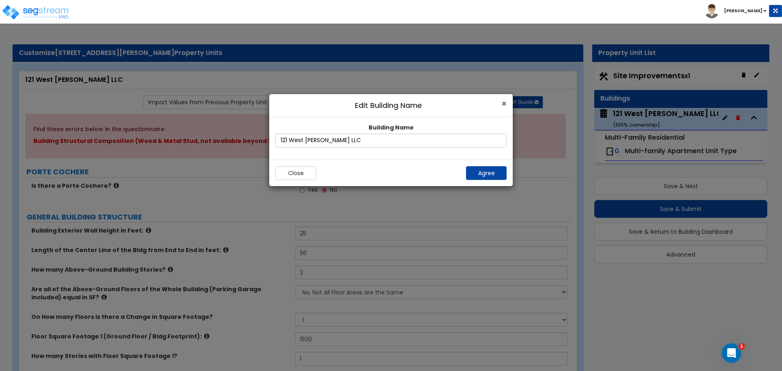
click at [502, 105] on span "×" at bounding box center [503, 104] width 5 height 12
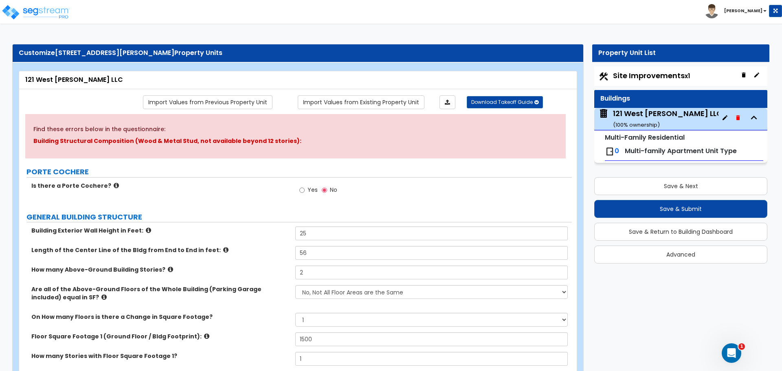
click at [755, 114] on icon "button" at bounding box center [753, 118] width 12 height 12
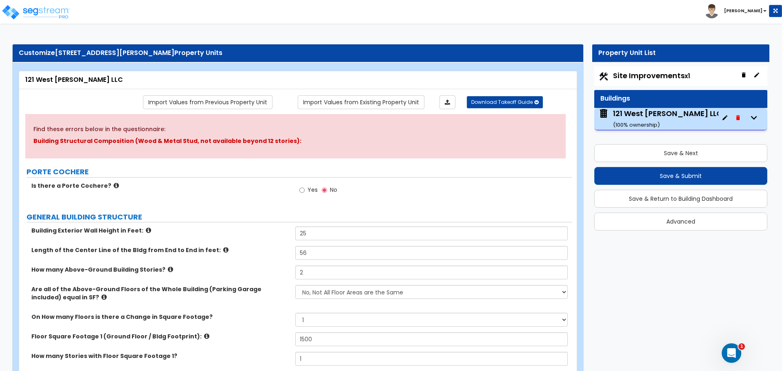
click at [755, 114] on icon "button" at bounding box center [753, 118] width 12 height 12
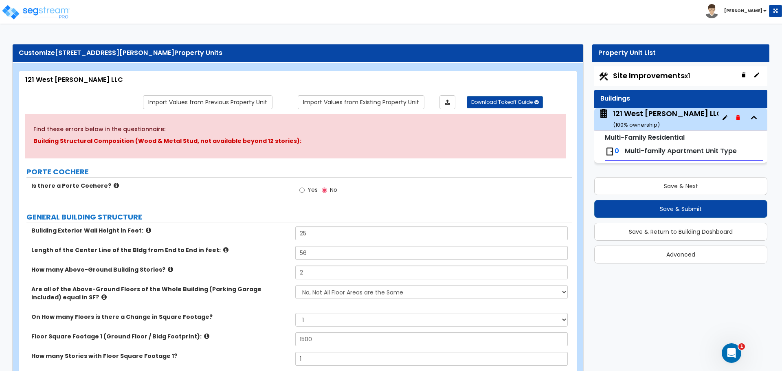
drag, startPoint x: 613, startPoint y: 115, endPoint x: 609, endPoint y: 118, distance: 5.2
click at [609, 118] on span "121 West Chester LLC ( 100 % ownership)" at bounding box center [658, 118] width 120 height 21
click at [725, 120] on icon "button" at bounding box center [724, 117] width 7 height 7
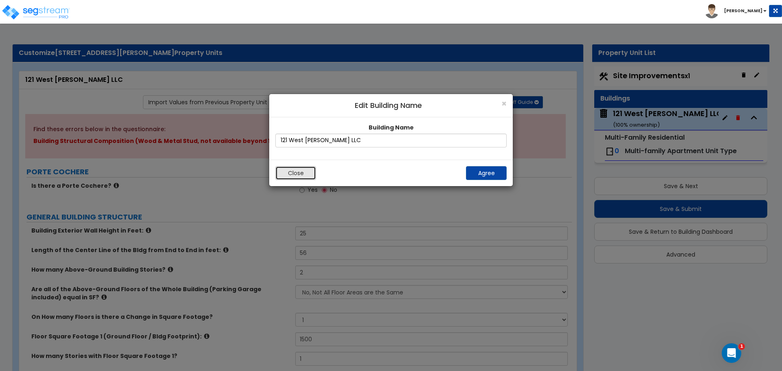
click at [312, 175] on button "Close" at bounding box center [295, 173] width 41 height 14
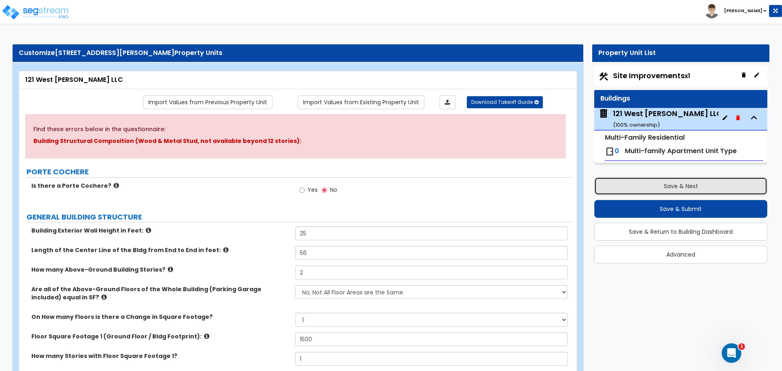
click at [645, 188] on button "Save & Next" at bounding box center [680, 186] width 173 height 18
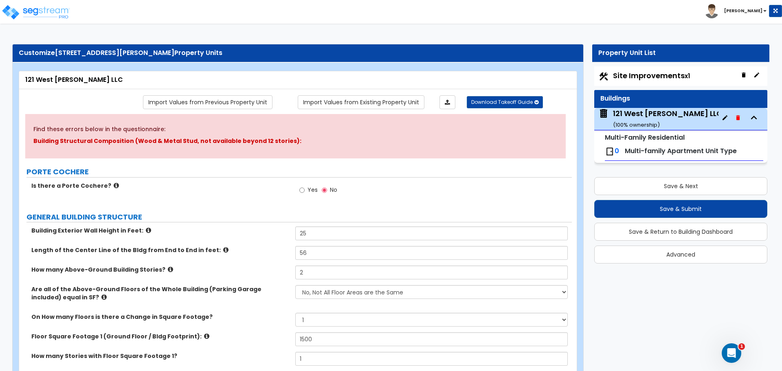
select select "2"
select select "1"
select select "2"
select select "1"
select select "2"
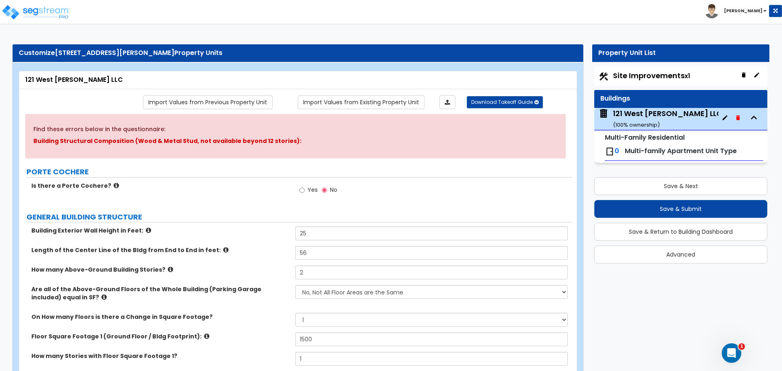
select select "1"
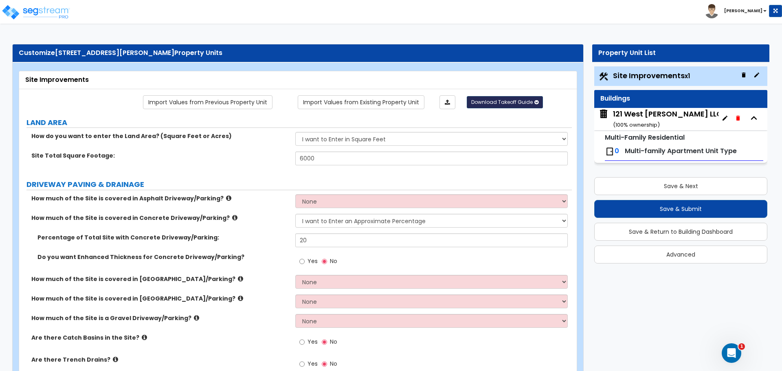
click at [534, 103] on icon "button" at bounding box center [536, 102] width 4 height 5
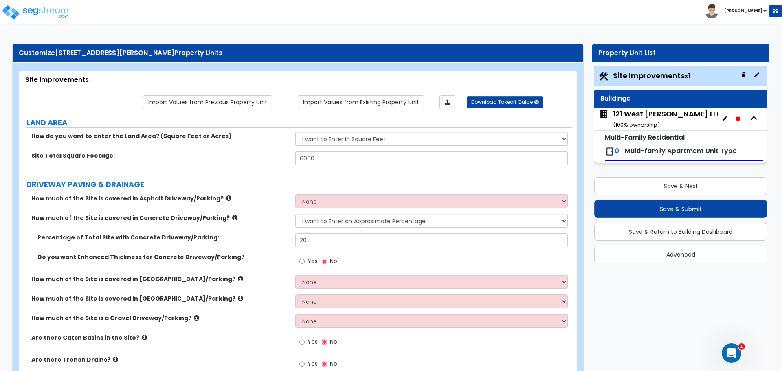
click at [726, 113] on icon at bounding box center [729, 112] width 7 height 7
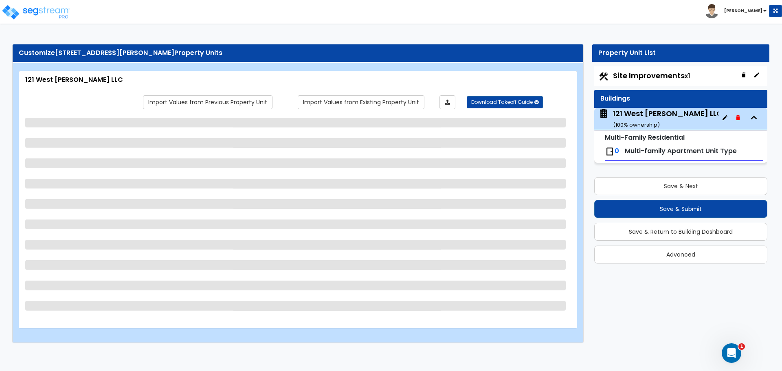
select select "1"
select select "3"
select select "1"
select select "2"
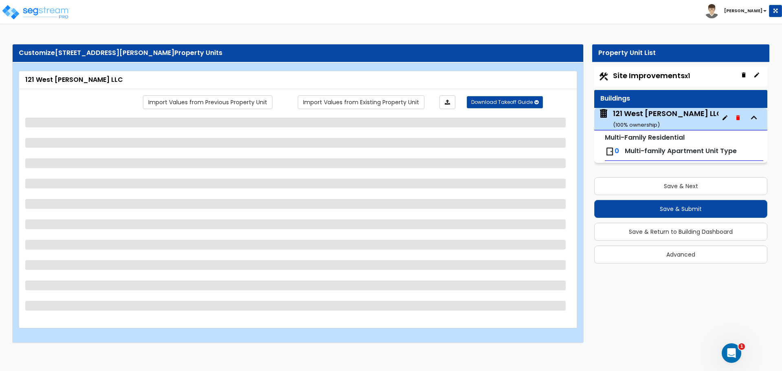
select select "1"
select select "5"
select select "1"
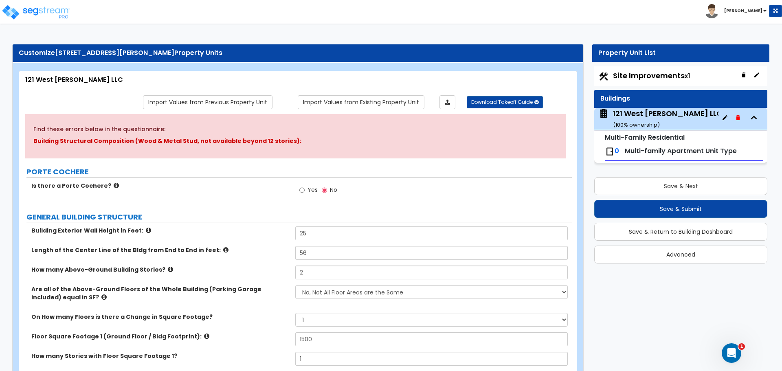
click at [625, 116] on div "121 West Chester LLC ( 100 % ownership)" at bounding box center [667, 118] width 109 height 21
click at [655, 120] on div "121 West Chester LLC ( 100 % ownership)" at bounding box center [667, 118] width 109 height 21
click at [617, 140] on small "Multi-Family Residential" at bounding box center [644, 137] width 80 height 9
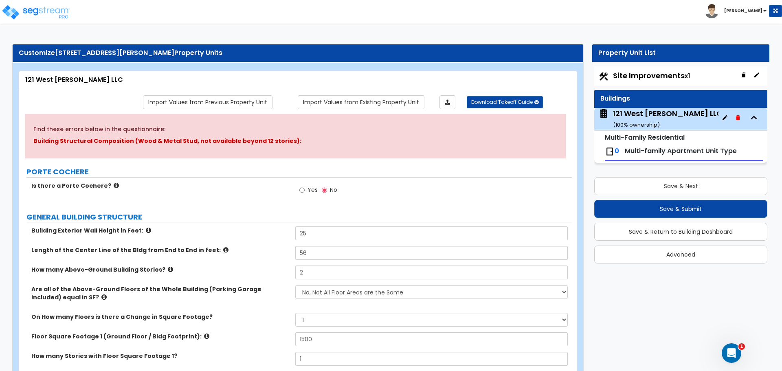
click at [653, 144] on div "0 Multi-family Apartment Unit Type" at bounding box center [683, 151] width 158 height 18
click at [31, 13] on img at bounding box center [35, 12] width 69 height 16
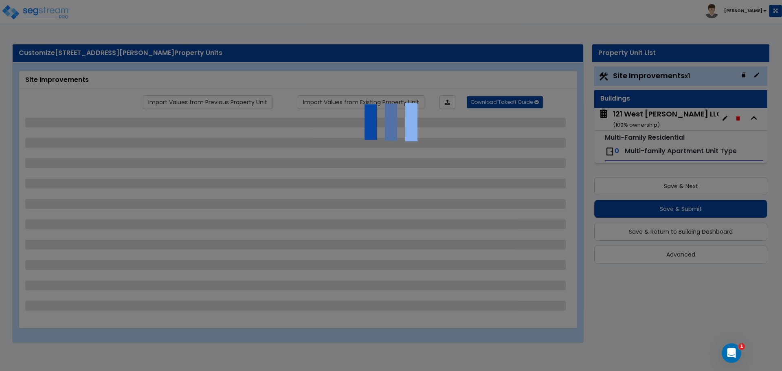
select select "2"
select select "1"
select select "2"
select select "1"
select select "2"
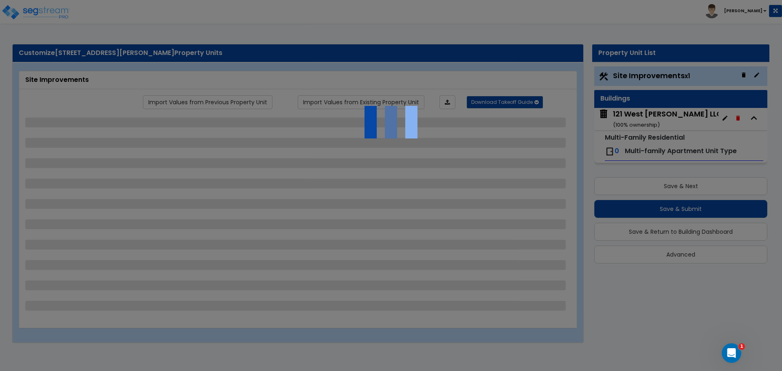
select select "1"
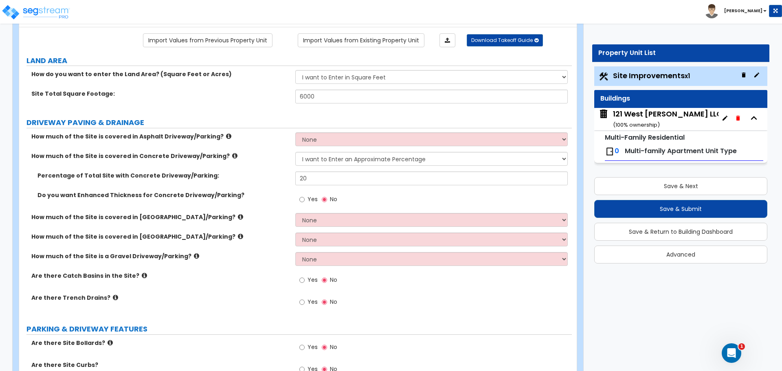
scroll to position [81, 0]
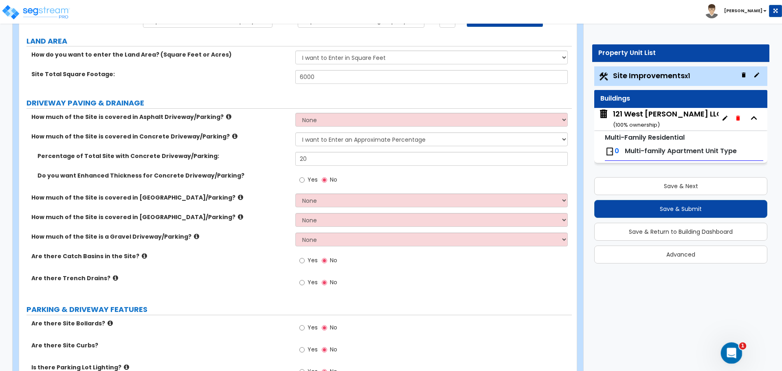
click at [727, 345] on div "Open Intercom Messenger" at bounding box center [729, 351] width 27 height 27
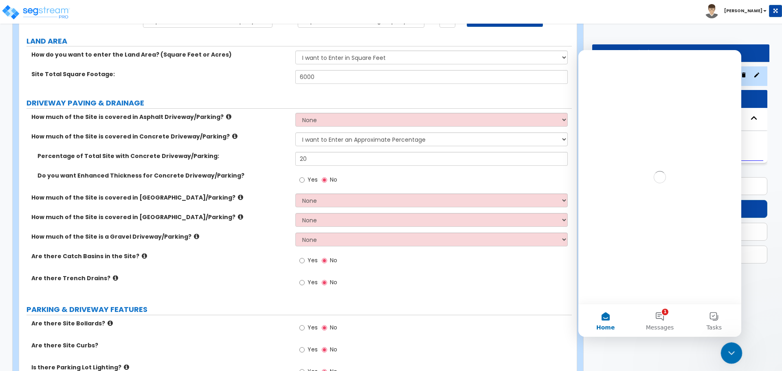
scroll to position [0, 0]
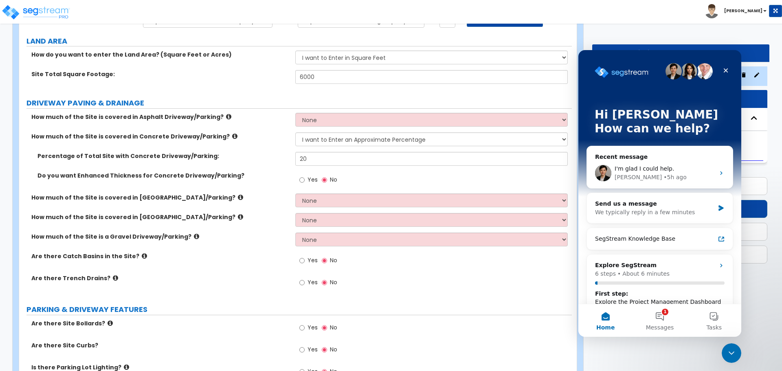
click at [730, 350] on icon "Close Intercom Messenger" at bounding box center [730, 352] width 10 height 10
